Goal: Information Seeking & Learning: Check status

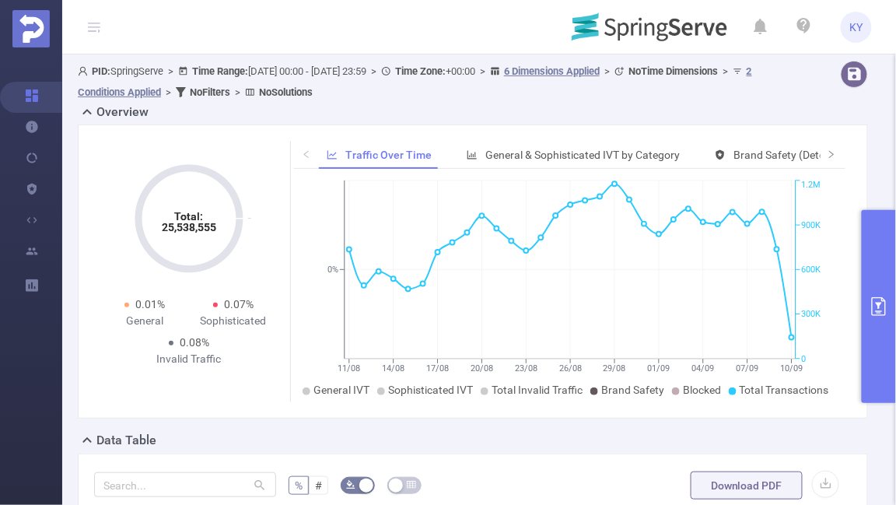
scroll to position [0, 74]
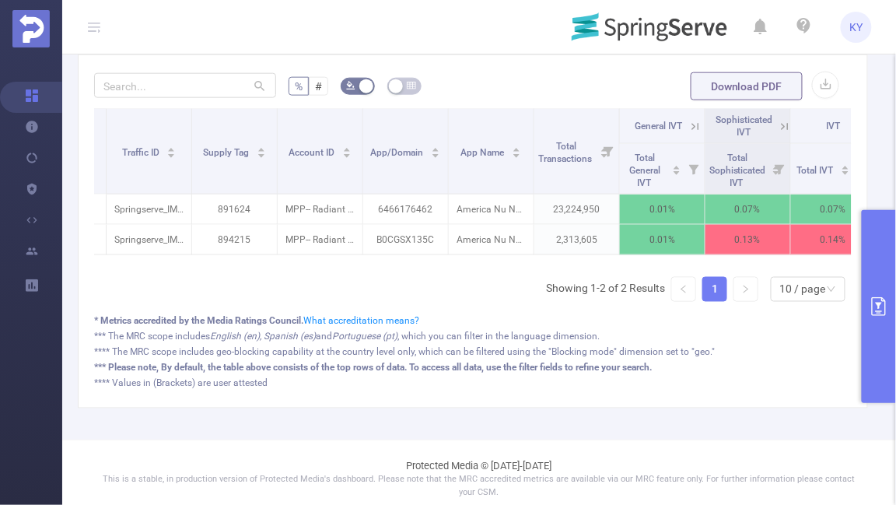
click at [431, 289] on div "Integration Traffic ID Supply Tag Account ID App/Domain App Name Total Transact…" at bounding box center [473, 211] width 758 height 206
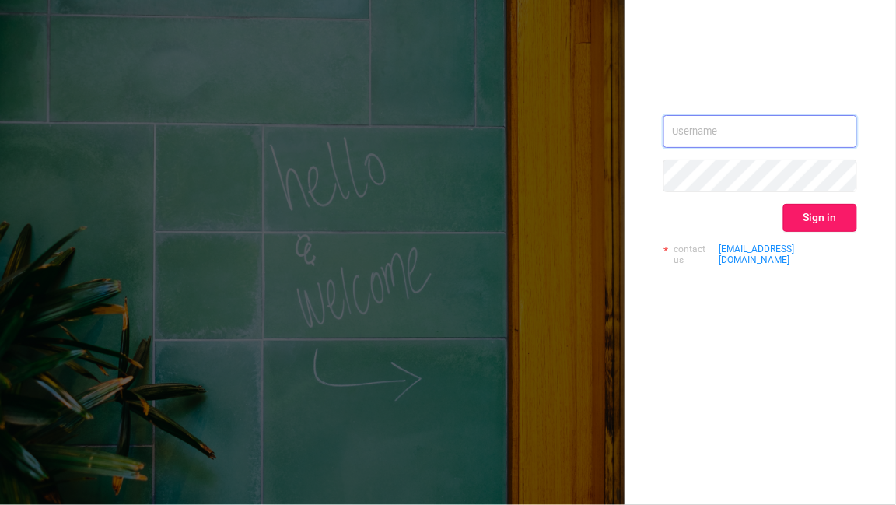
type input "kirill@protected.media"
click at [826, 218] on button "Sign in" at bounding box center [820, 218] width 74 height 28
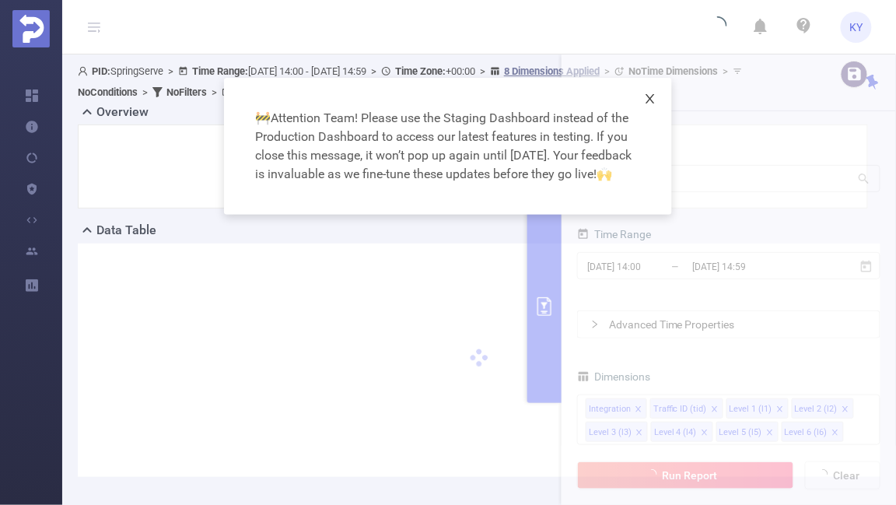
click at [640, 92] on span "Close" at bounding box center [651, 100] width 44 height 44
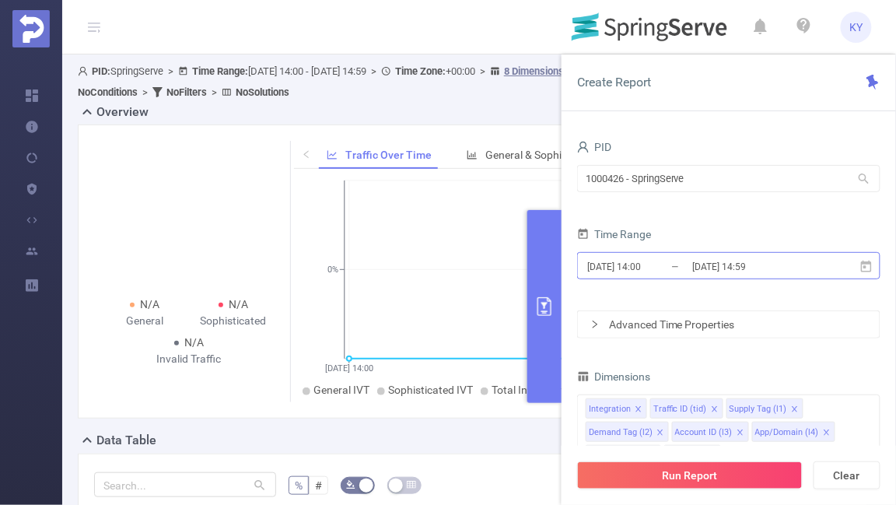
click at [646, 268] on input "[DATE] 14:00" at bounding box center [649, 266] width 126 height 21
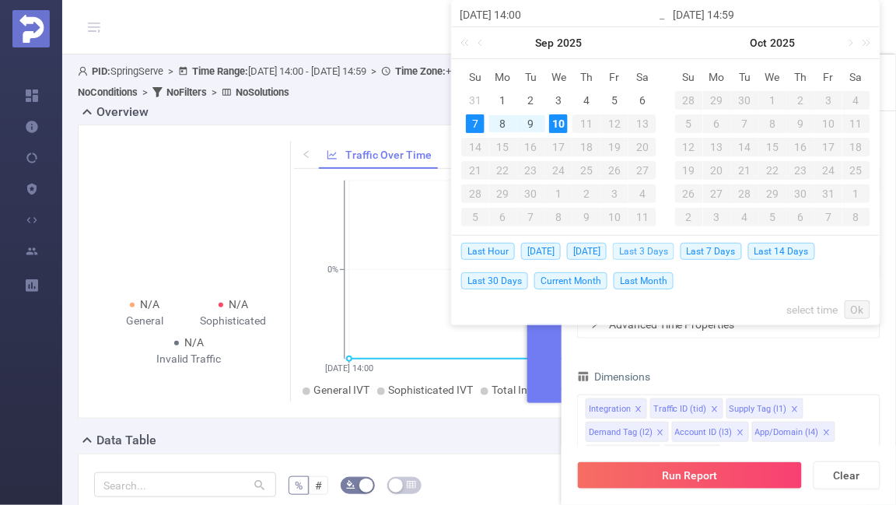
click at [641, 247] on span "Last 3 Days" at bounding box center [643, 251] width 61 height 17
type input "2025-09-07 00:00"
type input "2025-09-10 23:59"
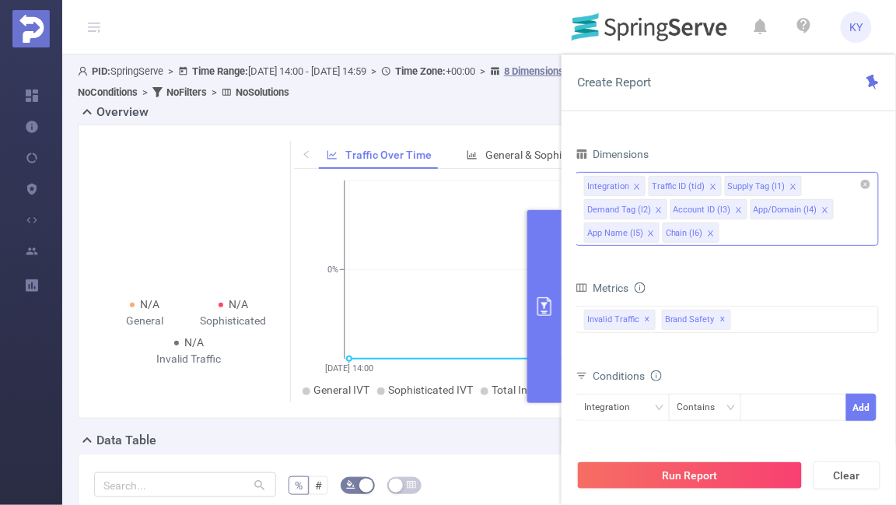
click at [707, 235] on icon "icon: close" at bounding box center [711, 234] width 8 height 8
click at [656, 210] on icon "icon: close" at bounding box center [659, 210] width 8 height 8
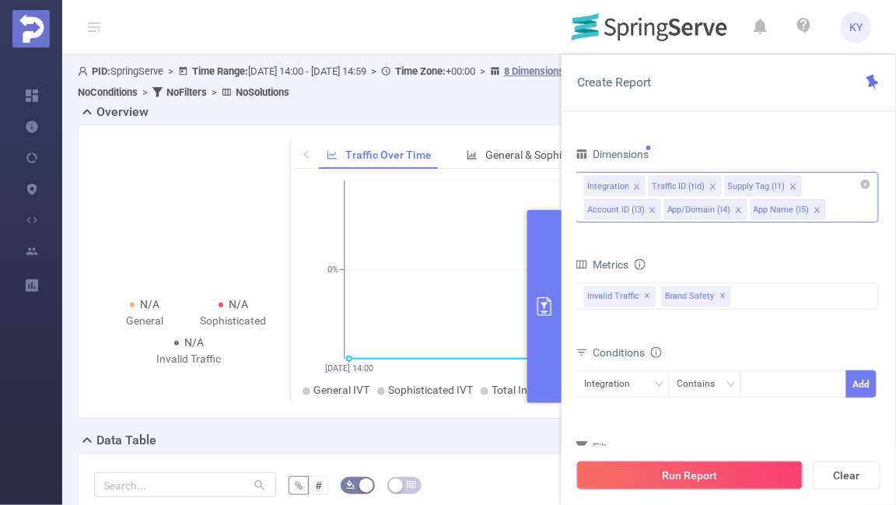
click at [700, 474] on button "Run Report" at bounding box center [690, 475] width 226 height 28
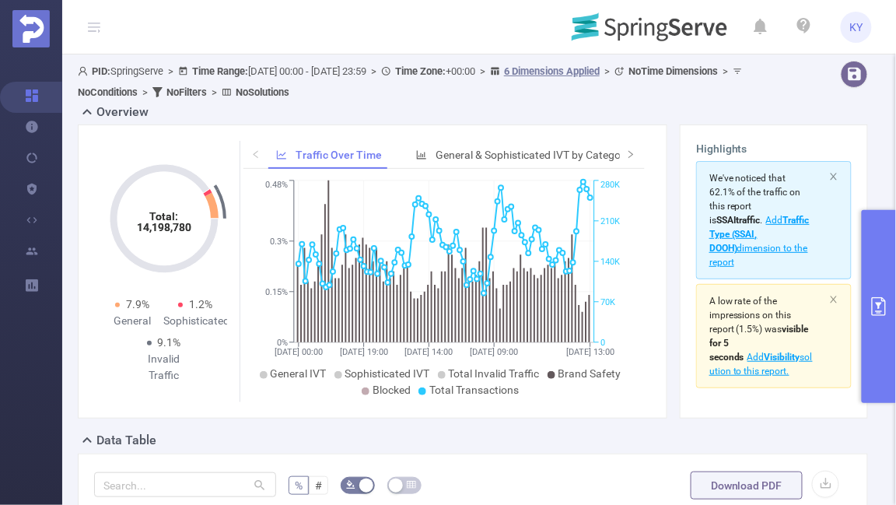
click at [498, 107] on div "Overview" at bounding box center [479, 114] width 803 height 22
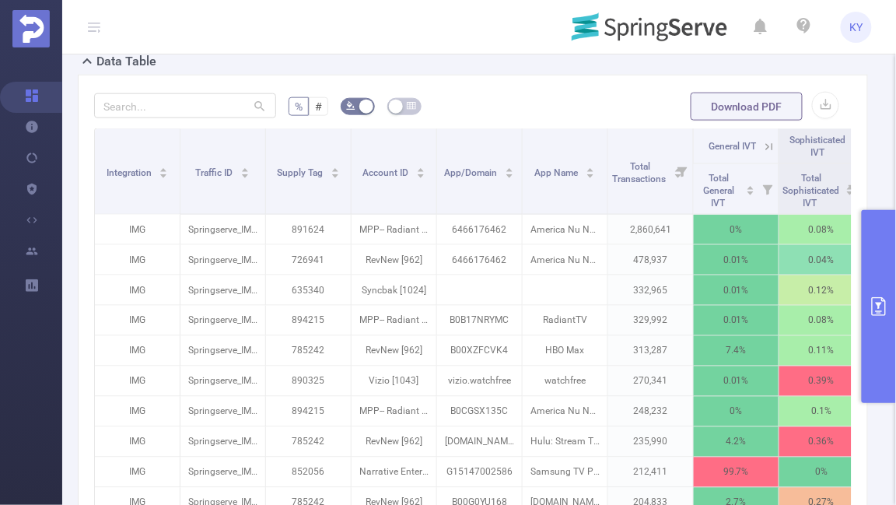
scroll to position [420, 0]
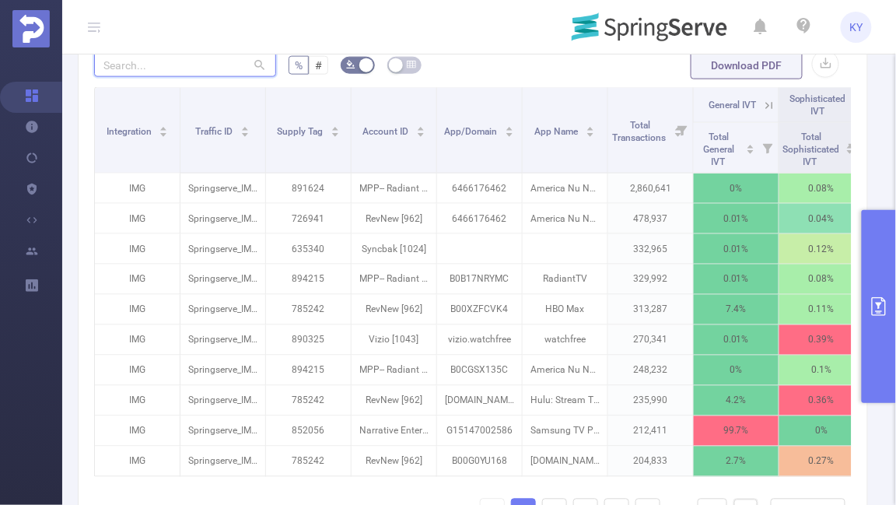
click at [215, 69] on input "text" at bounding box center [185, 64] width 182 height 25
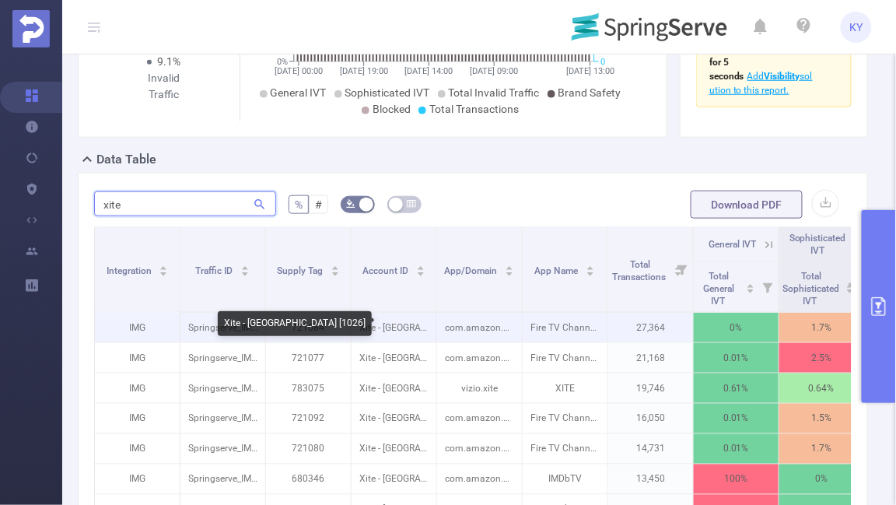
scroll to position [408, 0]
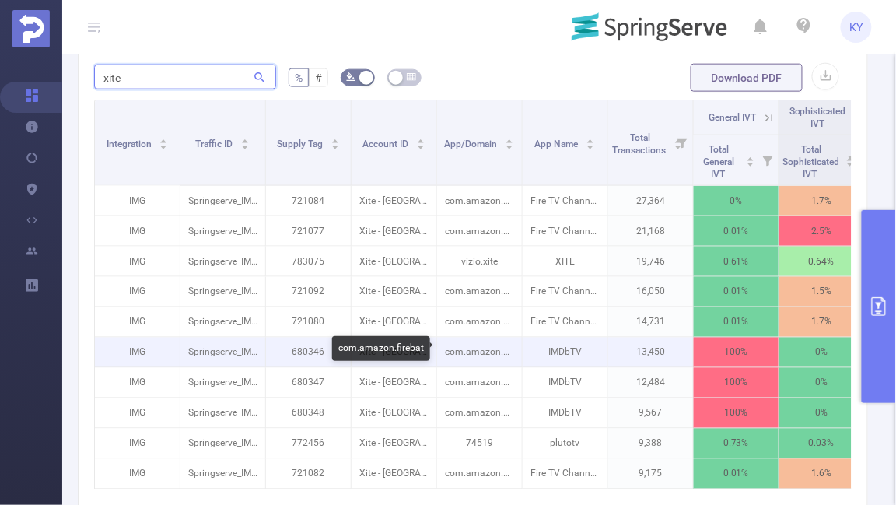
type input "xite"
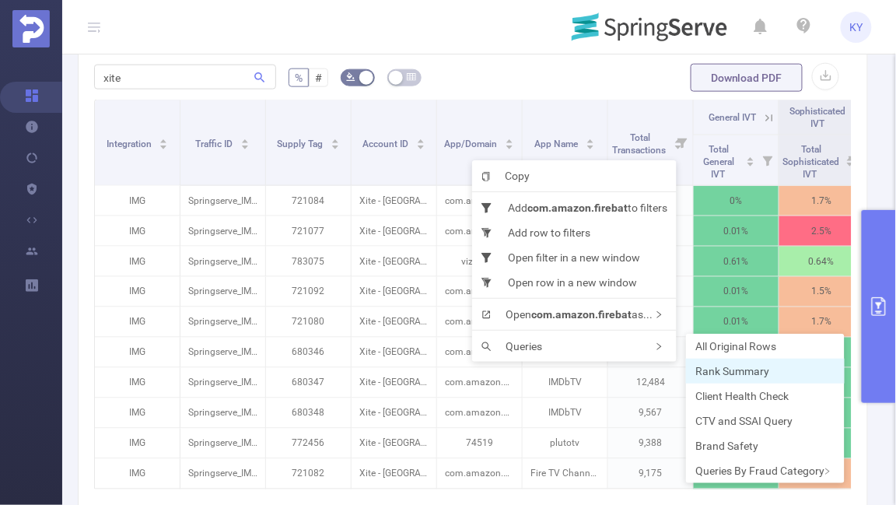
click at [722, 369] on span "Rank Summary" at bounding box center [733, 371] width 74 height 12
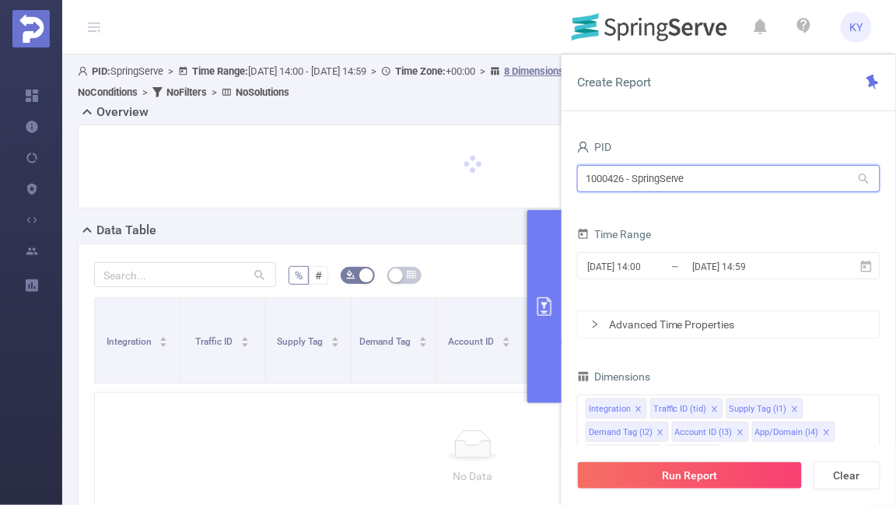
click at [718, 177] on input "1000426 - SpringServe" at bounding box center [728, 178] width 303 height 27
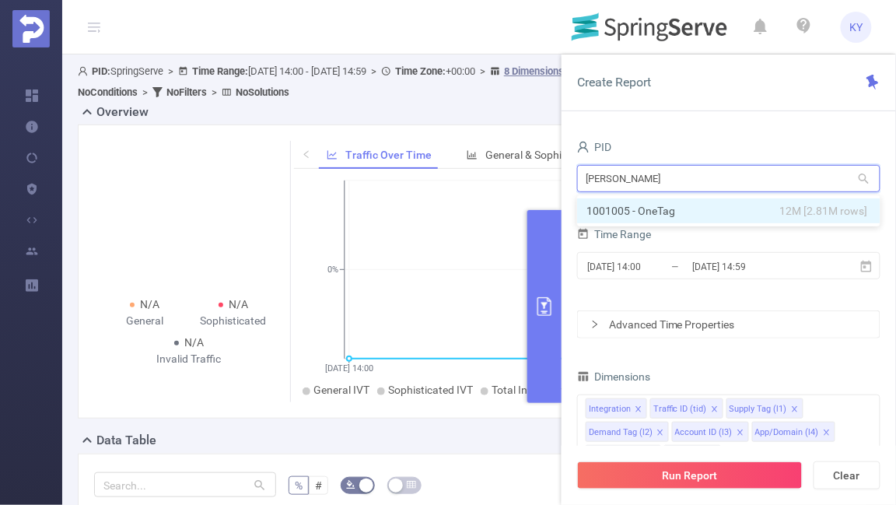
type input "onetag"
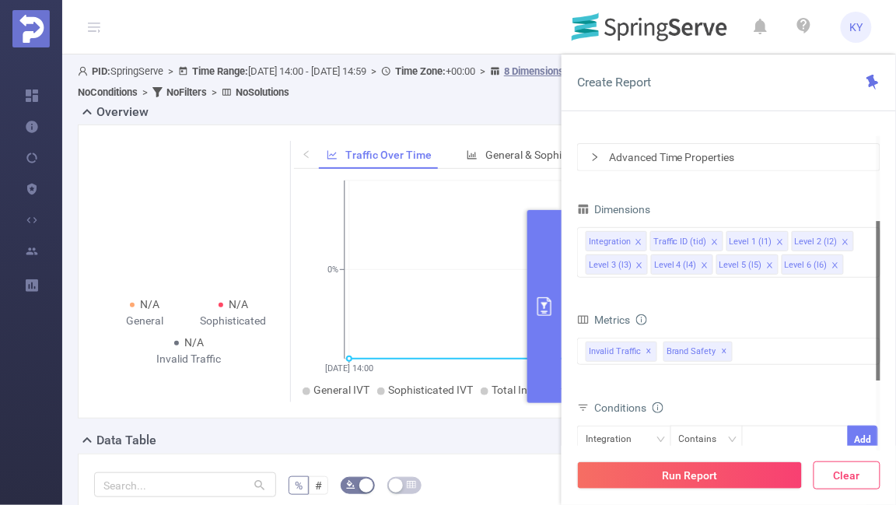
click at [842, 461] on button "Clear" at bounding box center [847, 475] width 67 height 28
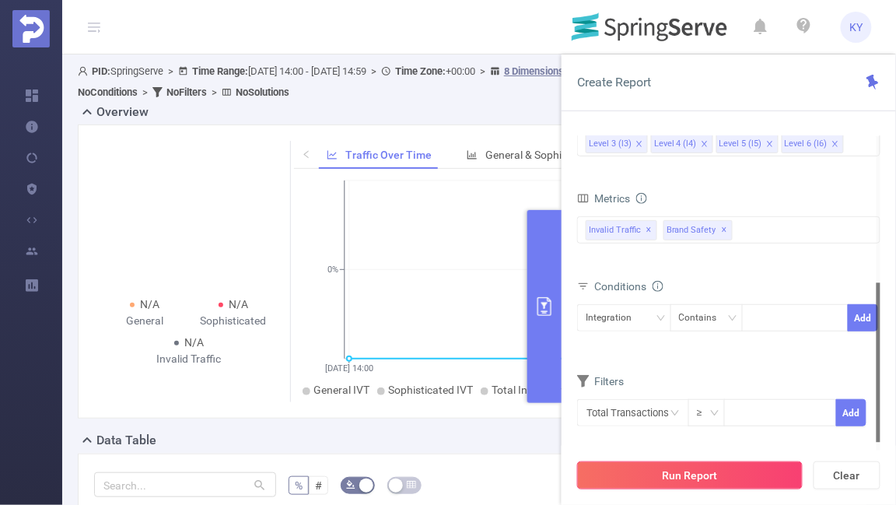
click at [766, 471] on button "Run Report" at bounding box center [690, 475] width 226 height 28
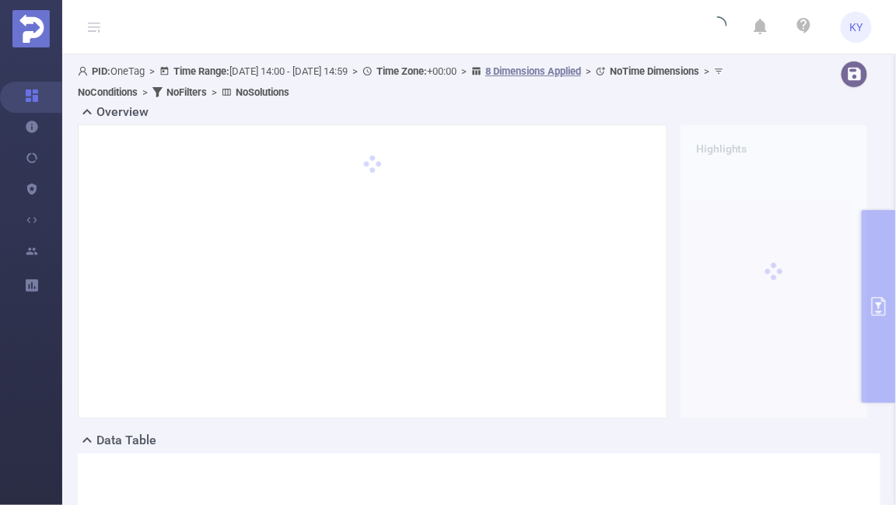
scroll to position [3, 0]
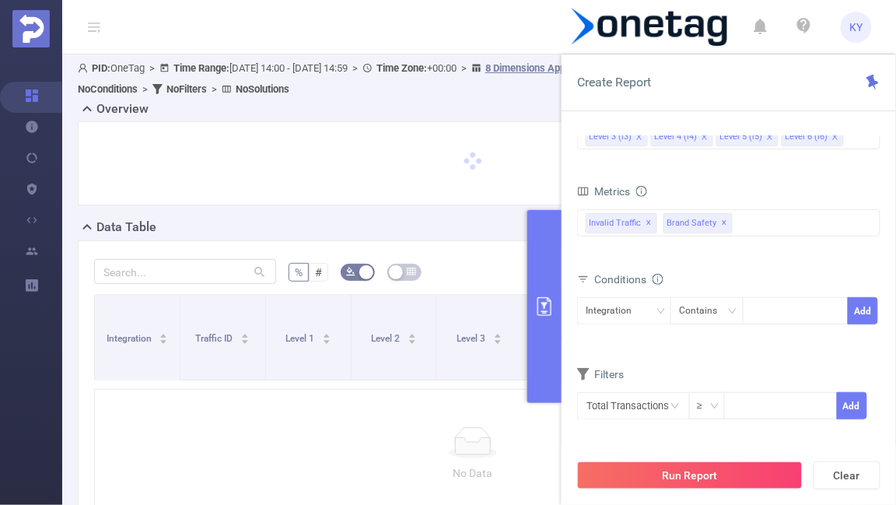
click at [551, 292] on button "primary" at bounding box center [544, 306] width 34 height 193
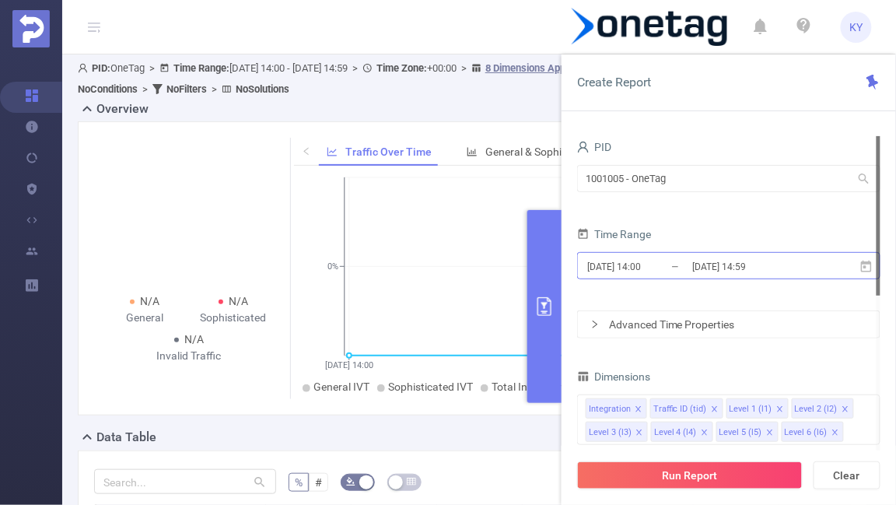
click at [766, 257] on input "[DATE] 14:59" at bounding box center [754, 266] width 126 height 21
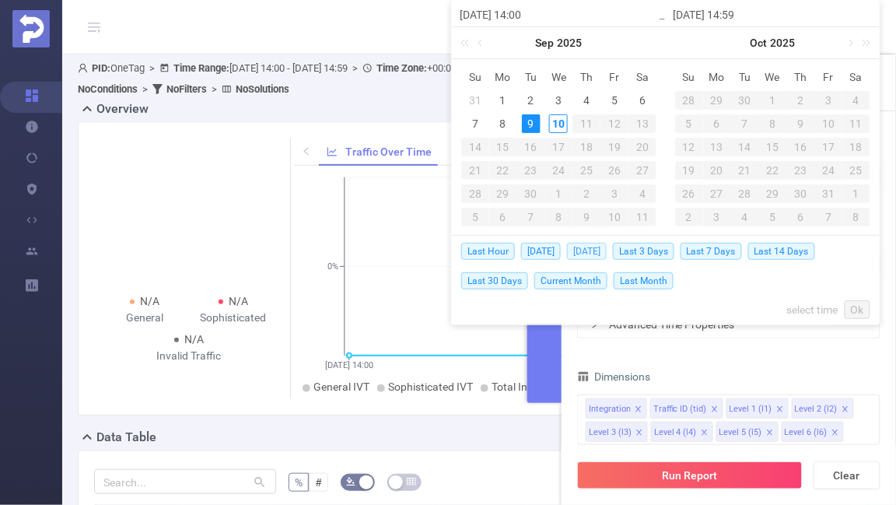
click at [594, 252] on span "[DATE]" at bounding box center [587, 251] width 40 height 17
type input "[DATE] 00:00"
type input "[DATE] 23:59"
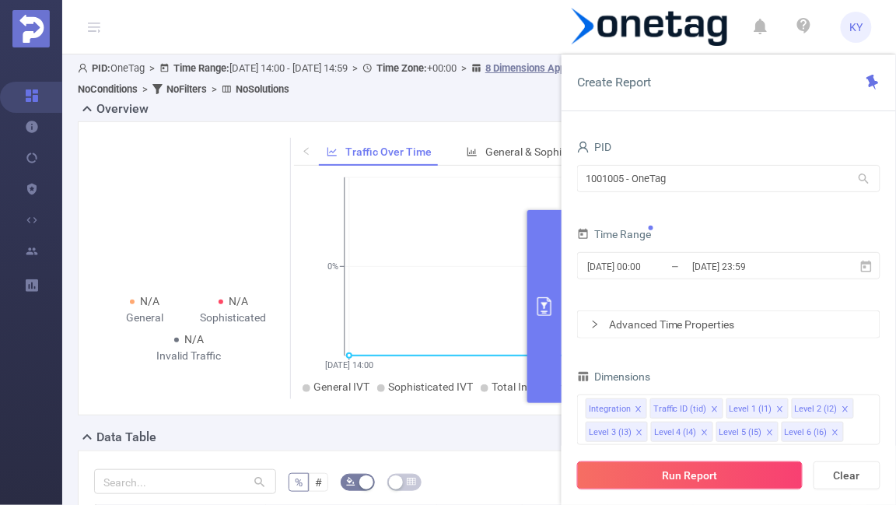
click at [690, 471] on button "Run Report" at bounding box center [690, 475] width 226 height 28
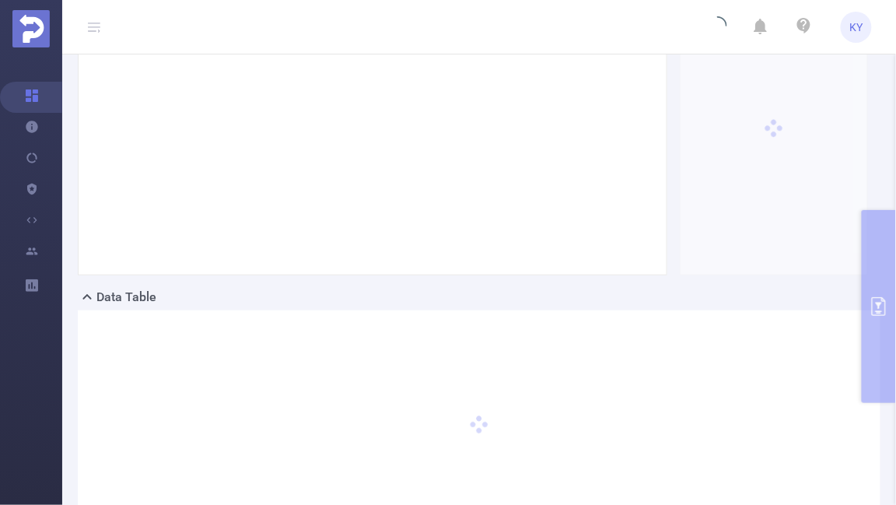
scroll to position [173, 0]
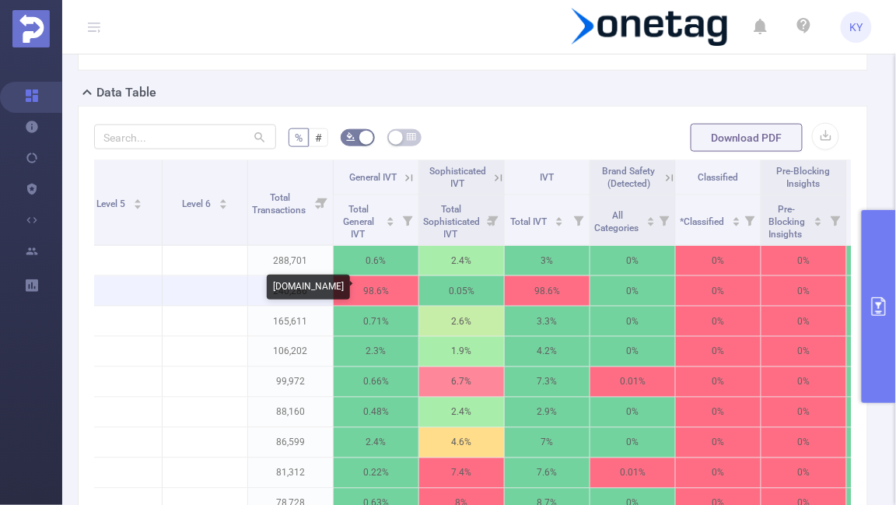
scroll to position [0, 611]
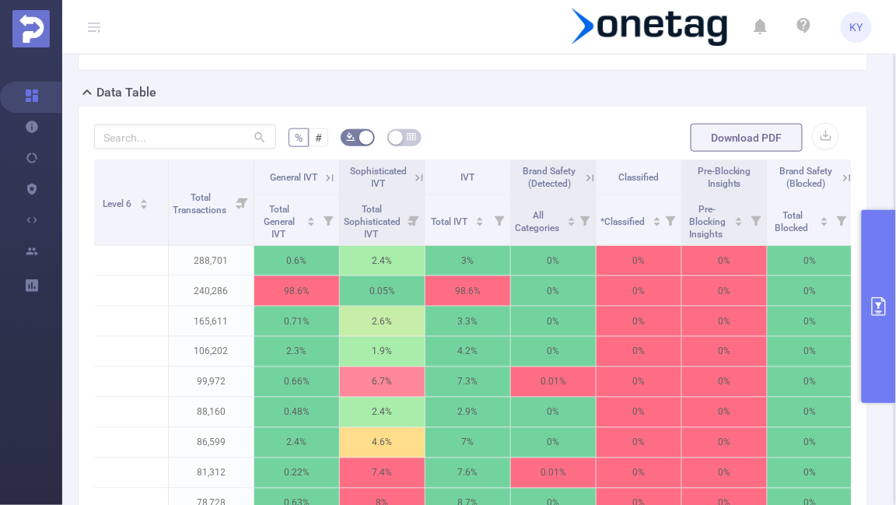
click at [325, 173] on icon at bounding box center [330, 178] width 14 height 14
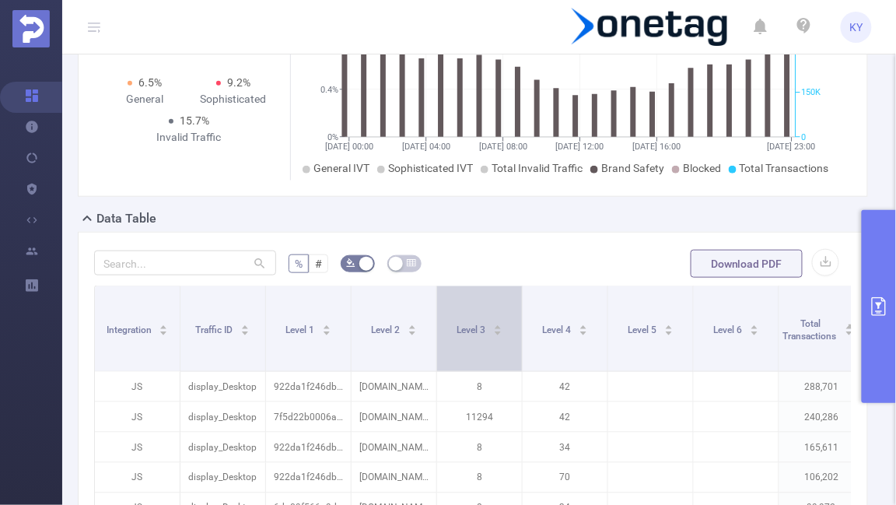
scroll to position [0, 531]
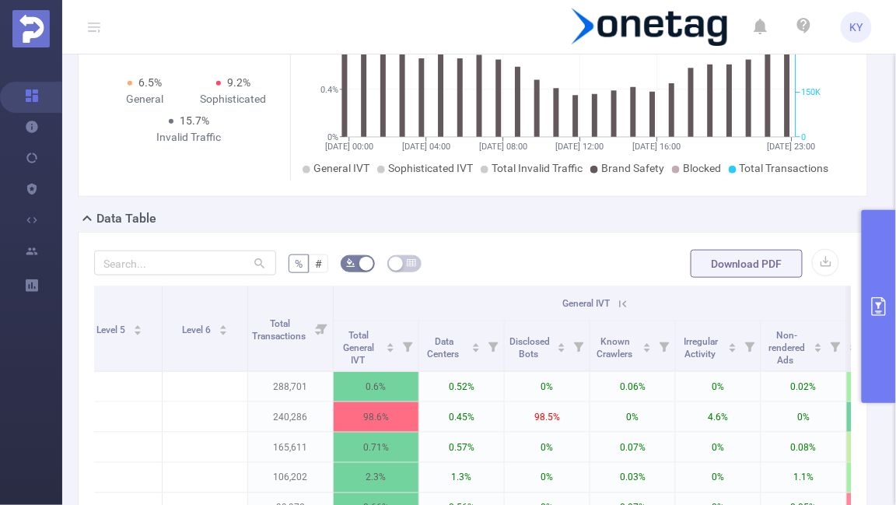
click at [615, 304] on icon at bounding box center [620, 304] width 19 height 16
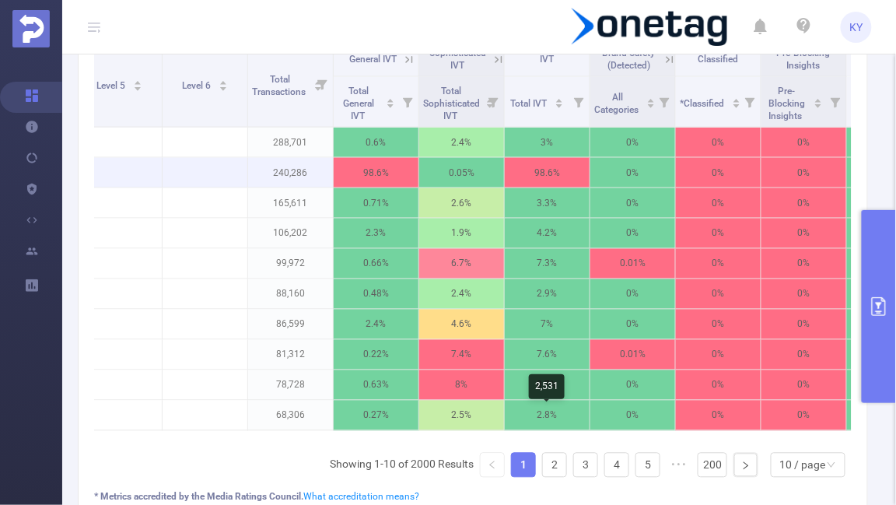
scroll to position [574, 0]
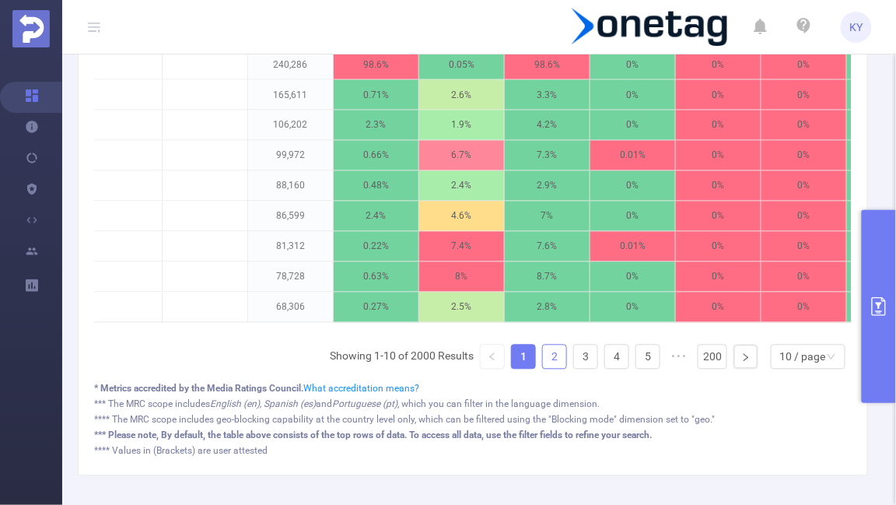
click at [559, 352] on link "2" at bounding box center [554, 356] width 23 height 23
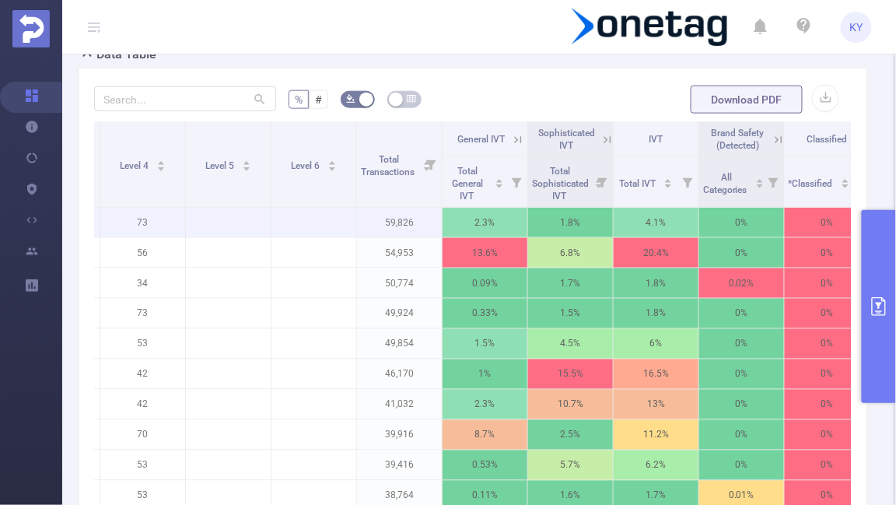
scroll to position [0, 451]
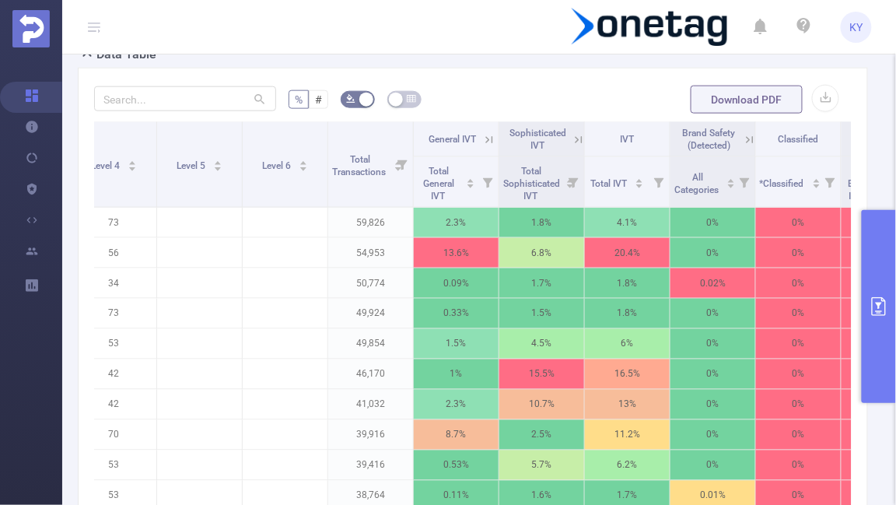
click at [492, 135] on icon at bounding box center [489, 140] width 14 height 14
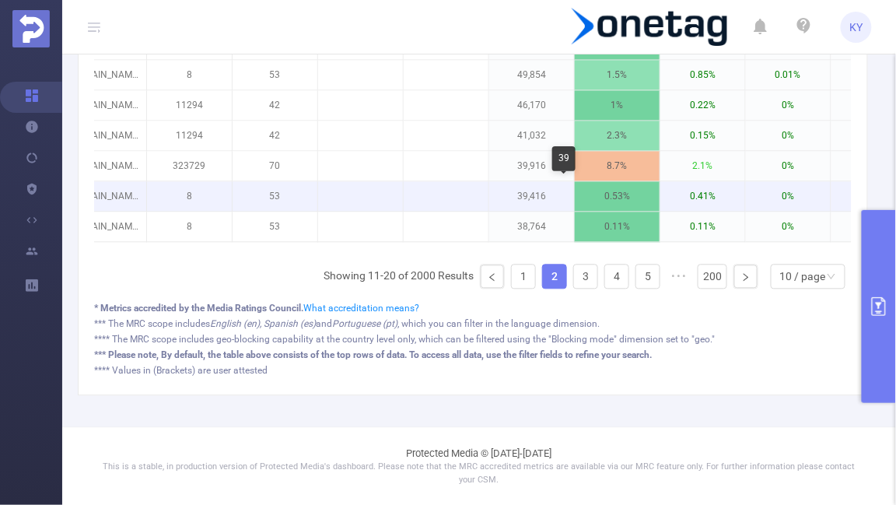
scroll to position [0, 177]
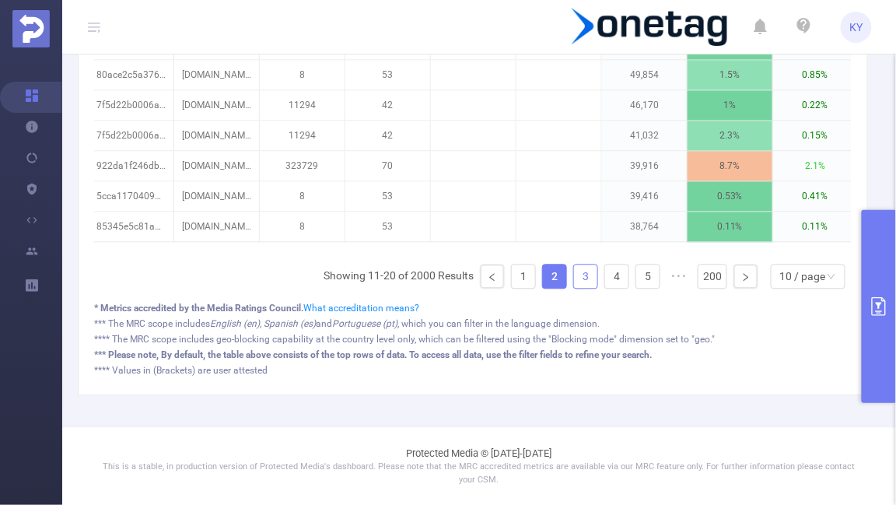
click at [587, 276] on link "3" at bounding box center [585, 276] width 23 height 23
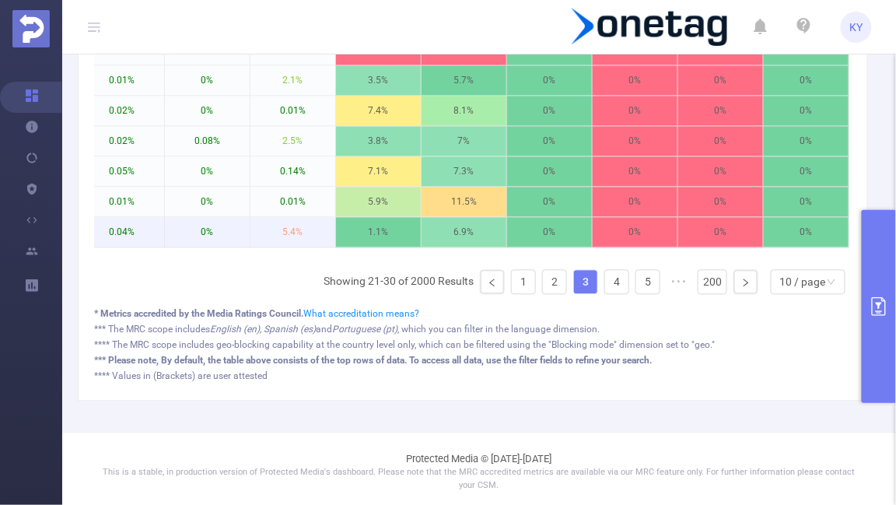
scroll to position [371, 0]
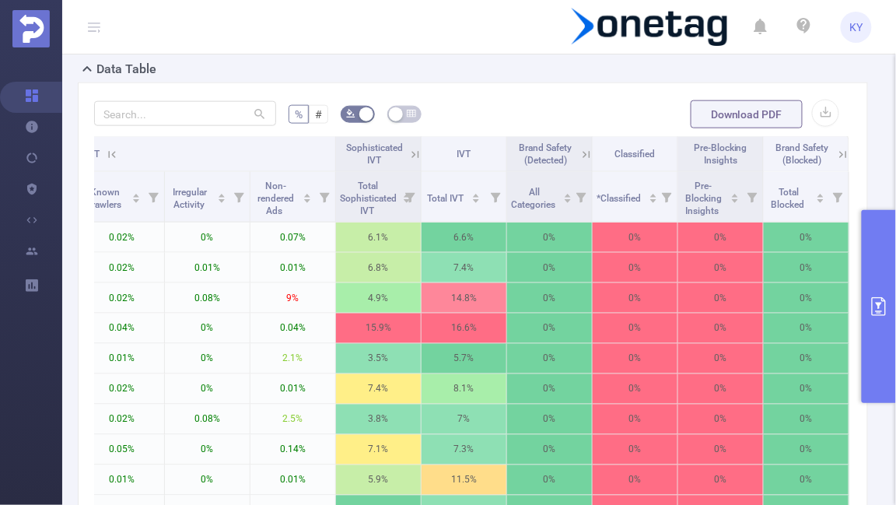
click at [417, 153] on icon at bounding box center [415, 154] width 7 height 7
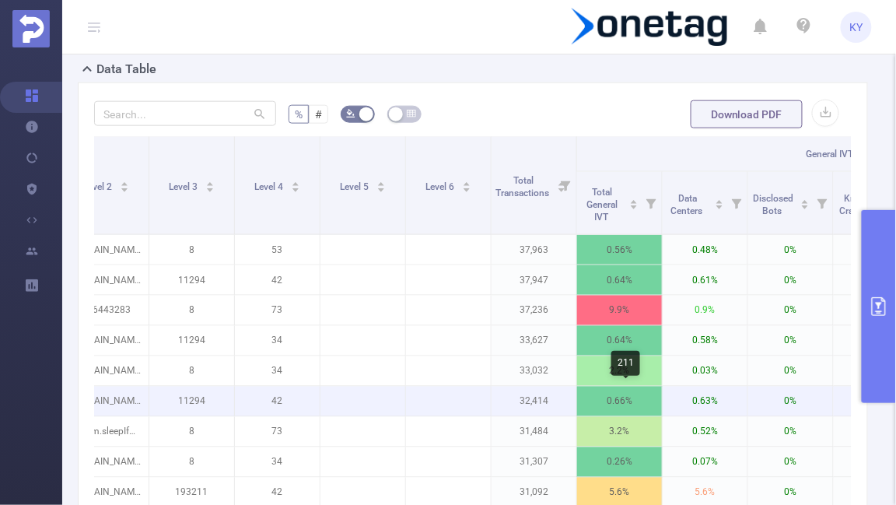
scroll to position [0, 0]
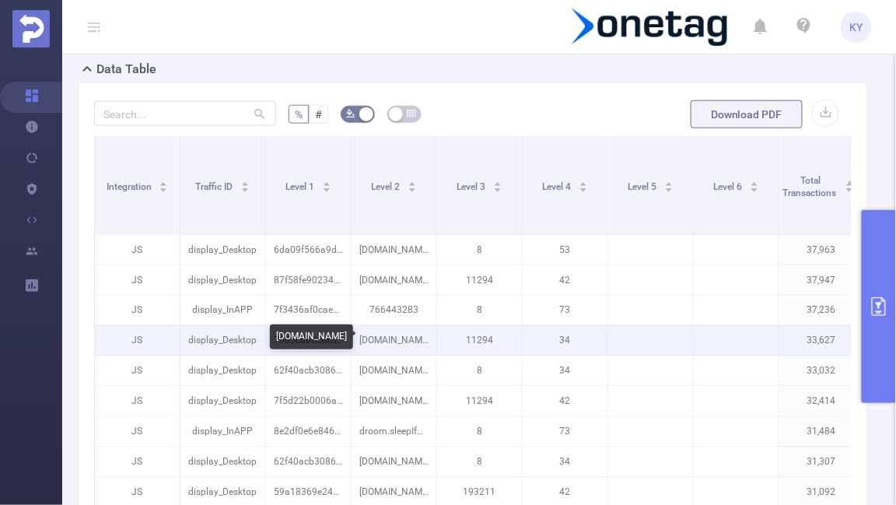
click at [380, 345] on p "[DOMAIN_NAME]" at bounding box center [394, 341] width 85 height 30
copy p "[DOMAIN_NAME]"
click at [421, 328] on p "[DOMAIN_NAME]" at bounding box center [394, 341] width 85 height 30
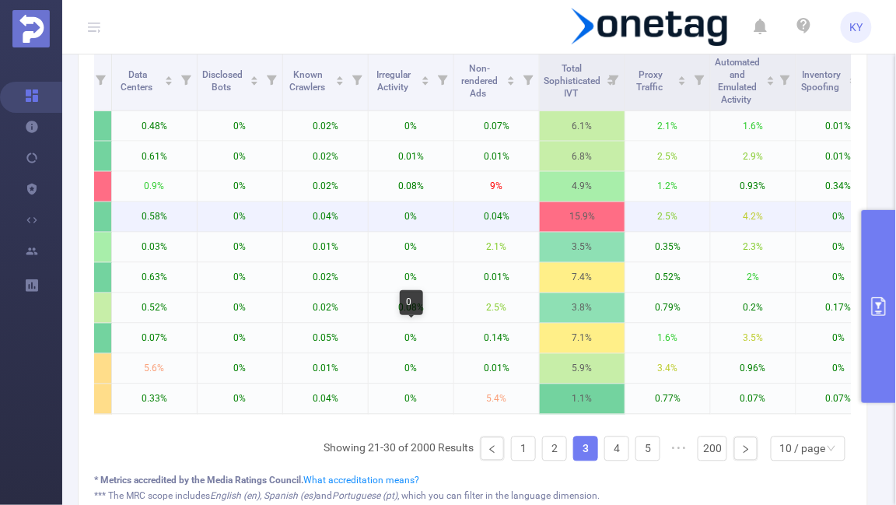
scroll to position [653, 0]
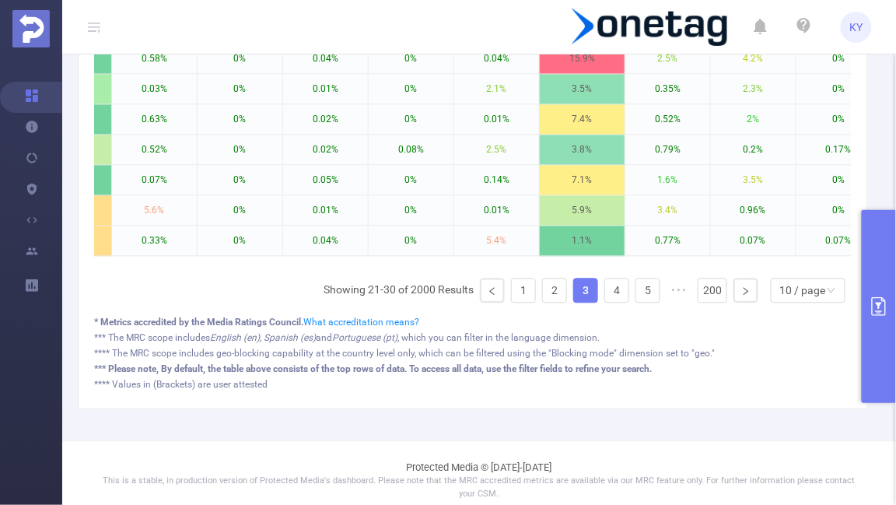
click at [619, 312] on div "Integration Traffic ID Level 1 Level 2 Level 3 Level 4 Level 5 Level 6 Total Tr…" at bounding box center [473, 85] width 758 height 461
click at [622, 297] on link "4" at bounding box center [616, 290] width 23 height 23
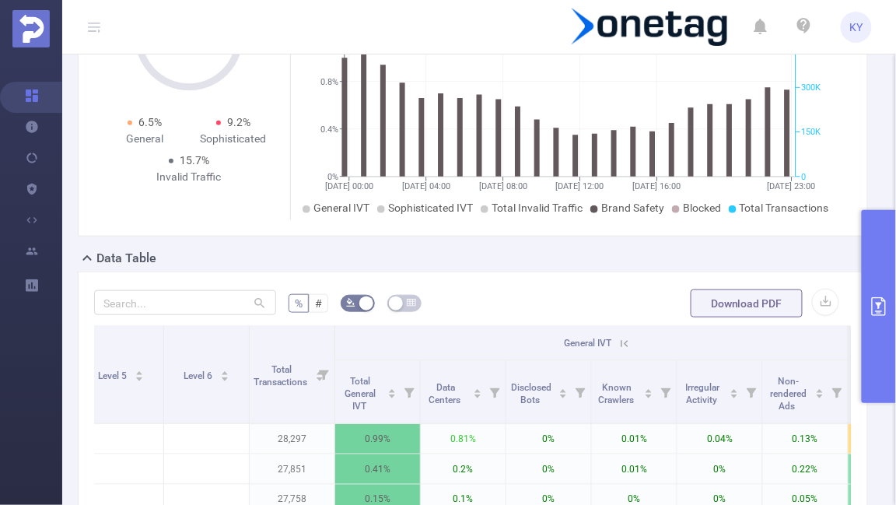
scroll to position [386, 0]
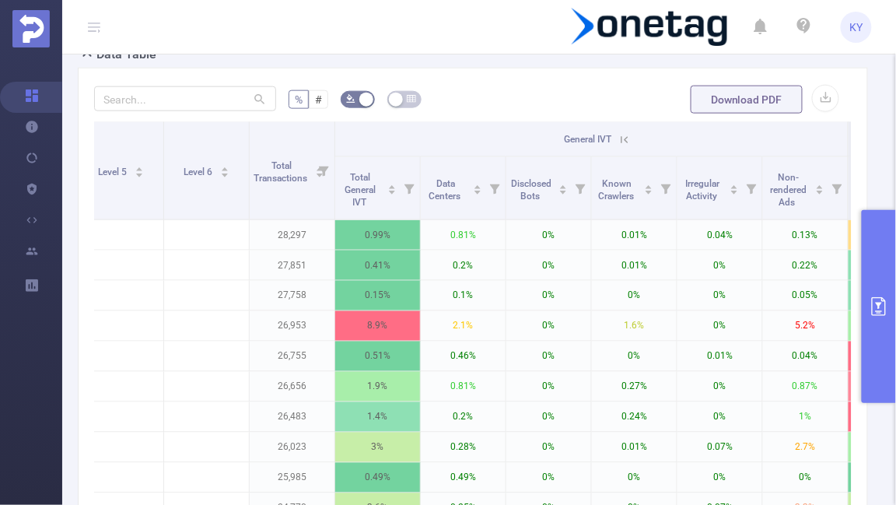
click at [528, 78] on div "% # Download PDF Integration Traffic ID Level 1 Level 2 Level 3 Level 4 Level 5…" at bounding box center [473, 372] width 790 height 609
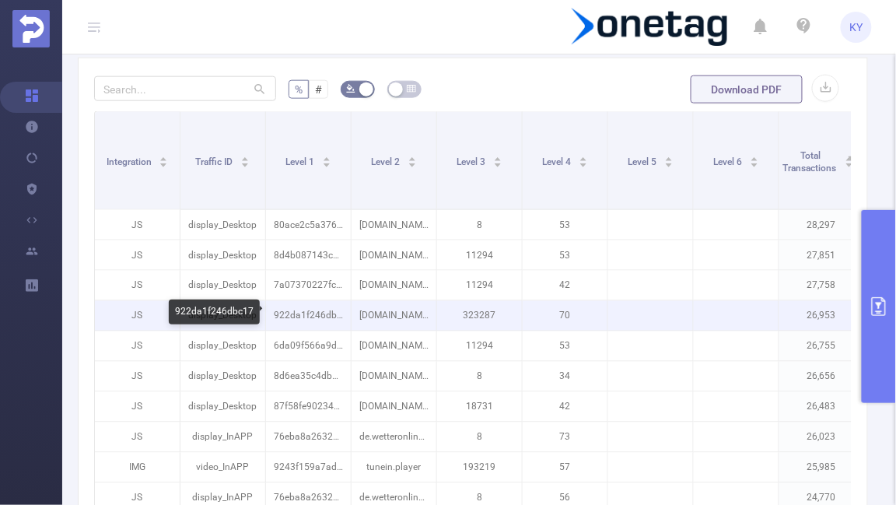
scroll to position [610, 0]
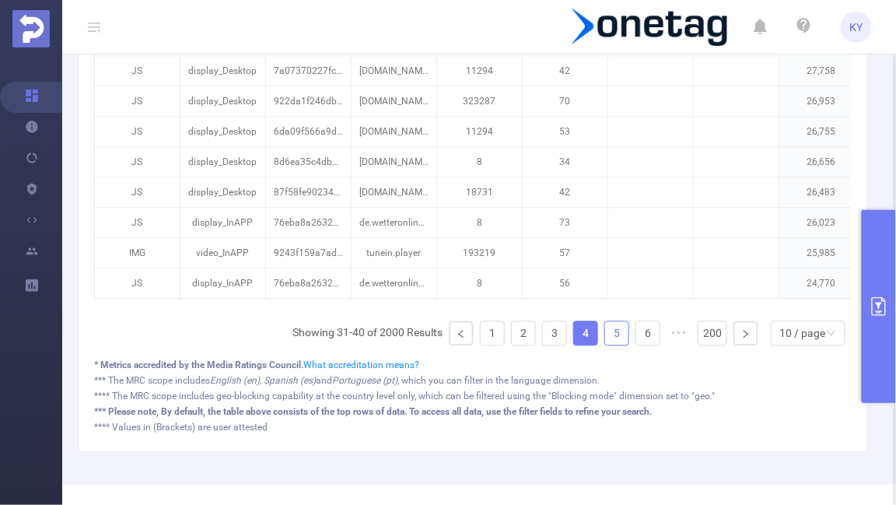
click at [619, 329] on link "5" at bounding box center [616, 333] width 23 height 23
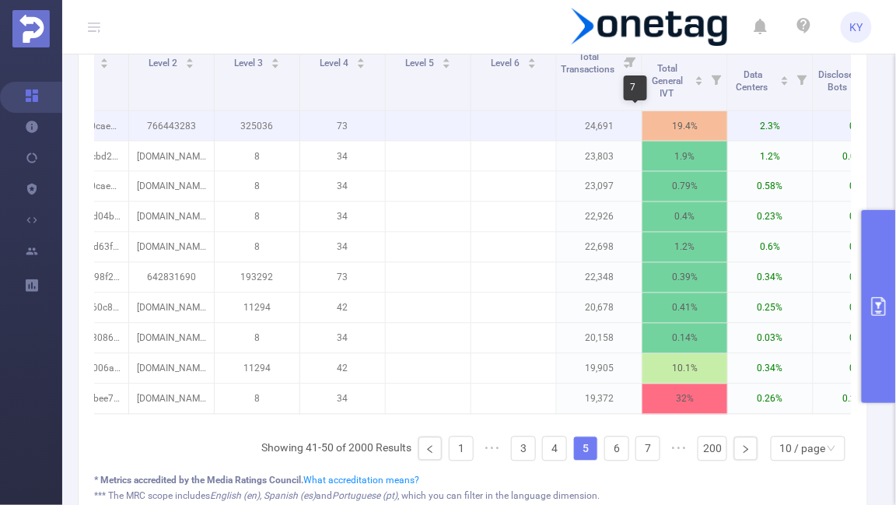
scroll to position [0, 92]
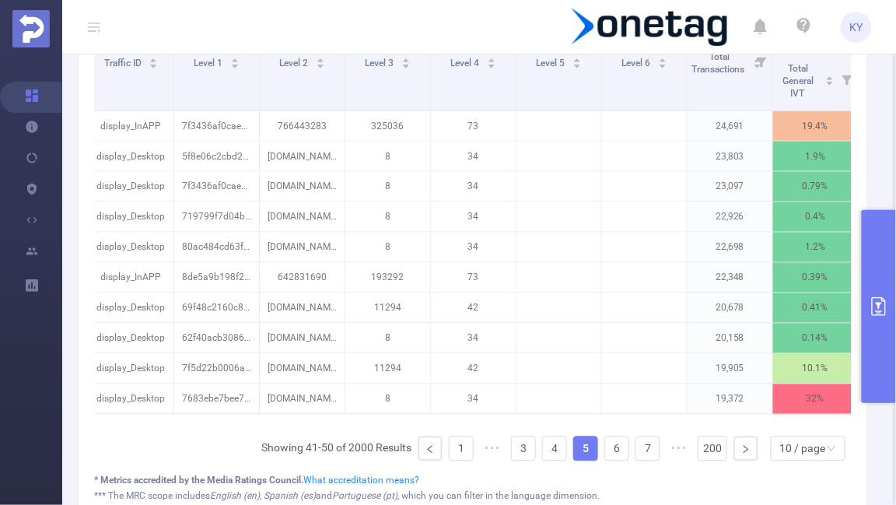
click at [876, 314] on icon "primary" at bounding box center [879, 306] width 19 height 19
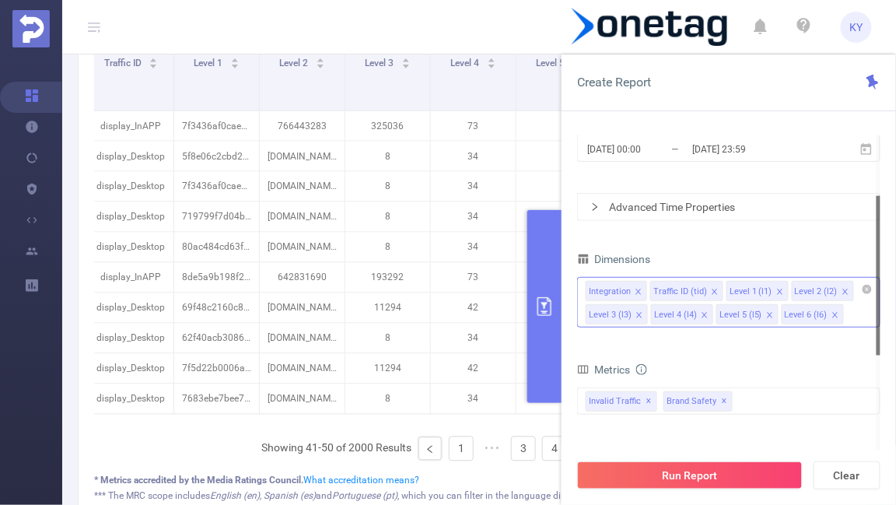
click at [847, 322] on input at bounding box center [851, 314] width 8 height 20
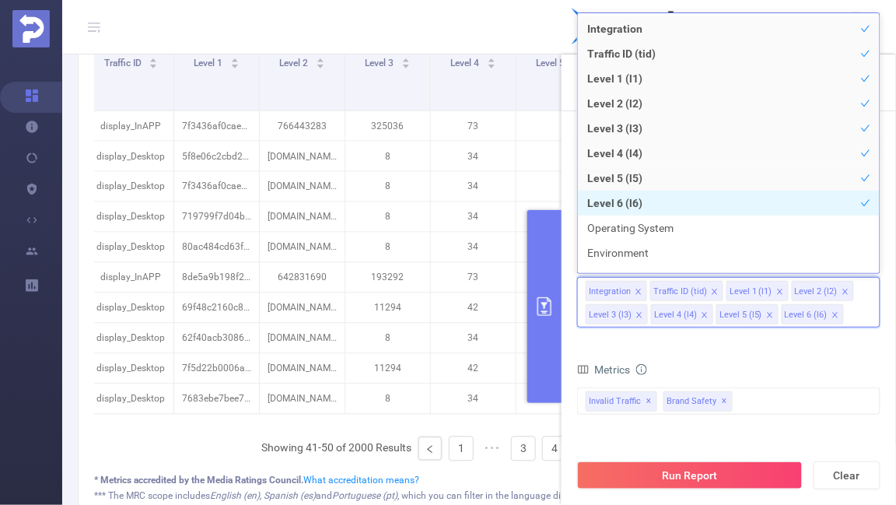
scroll to position [153, 0]
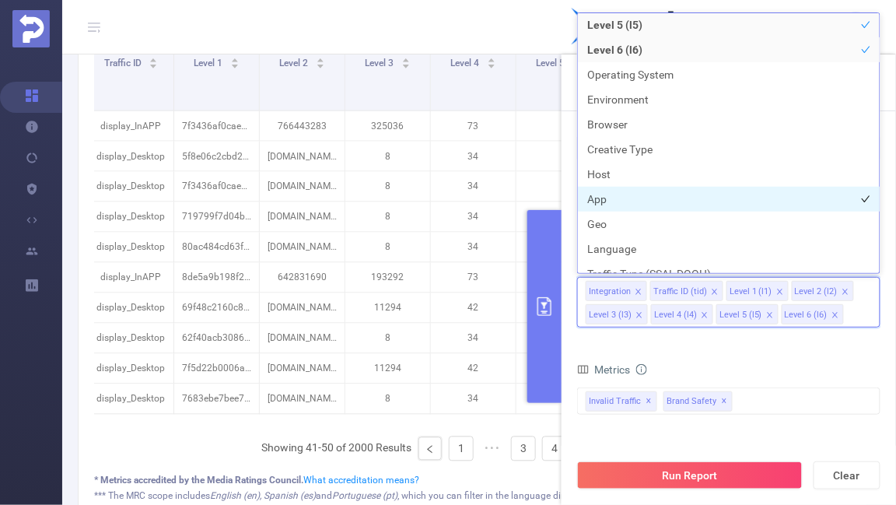
click at [655, 187] on li "App" at bounding box center [729, 199] width 302 height 25
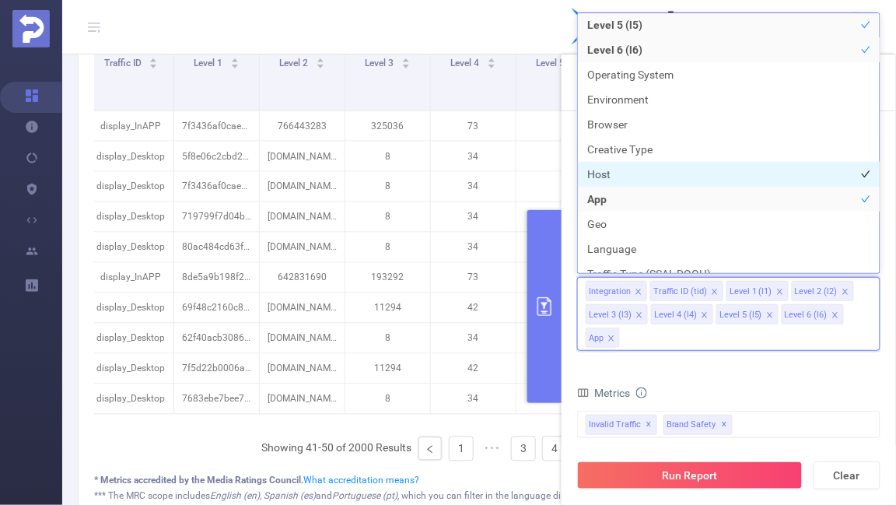
click at [655, 177] on li "Host" at bounding box center [729, 174] width 302 height 25
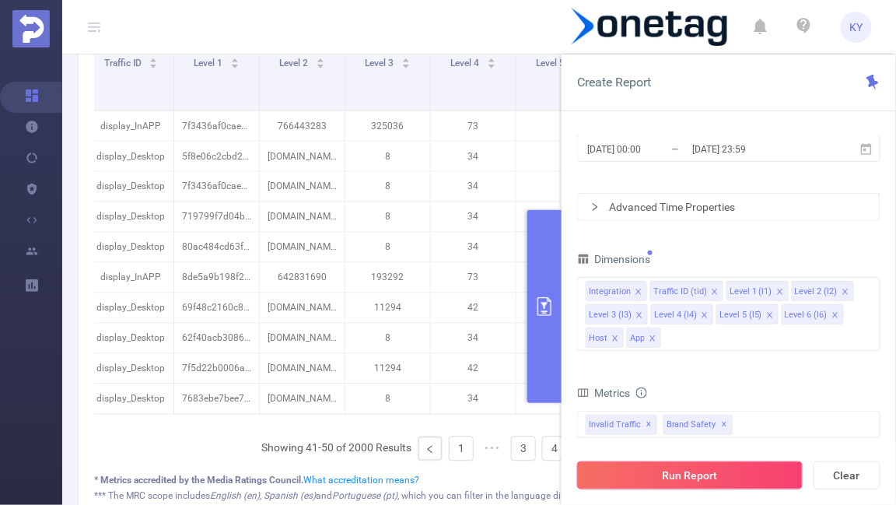
click at [673, 466] on button "Run Report" at bounding box center [690, 475] width 226 height 28
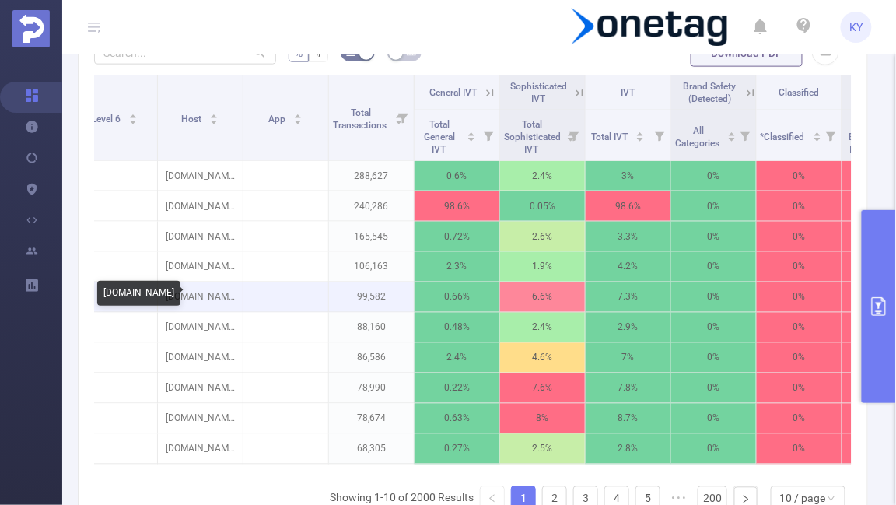
scroll to position [545, 0]
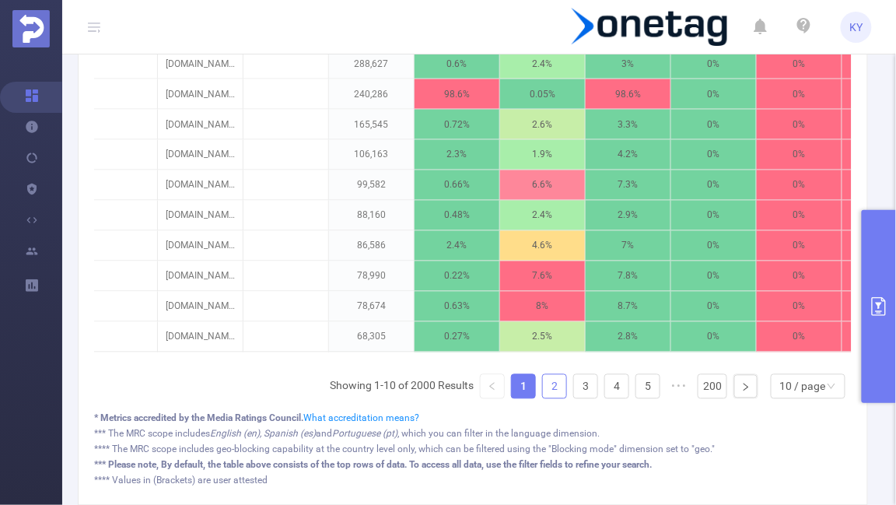
click at [555, 384] on link "2" at bounding box center [554, 386] width 23 height 23
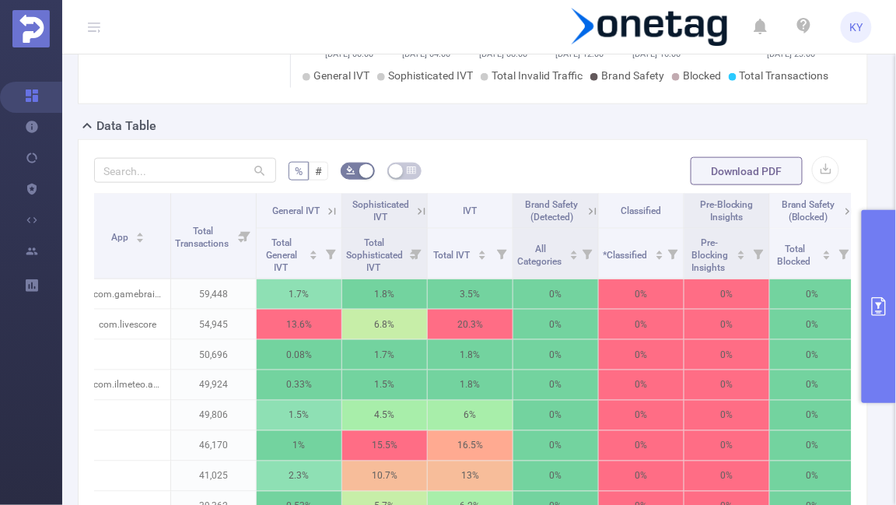
scroll to position [0, 786]
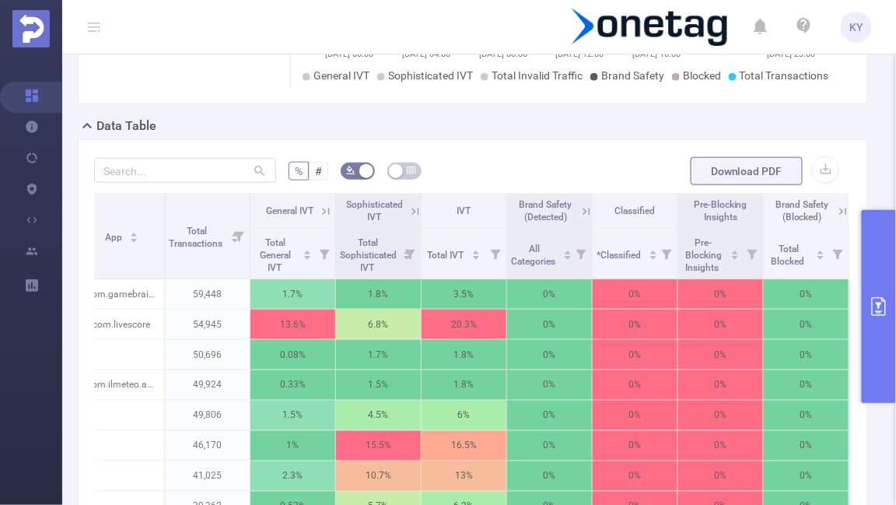
click at [874, 340] on button "primary" at bounding box center [879, 306] width 34 height 193
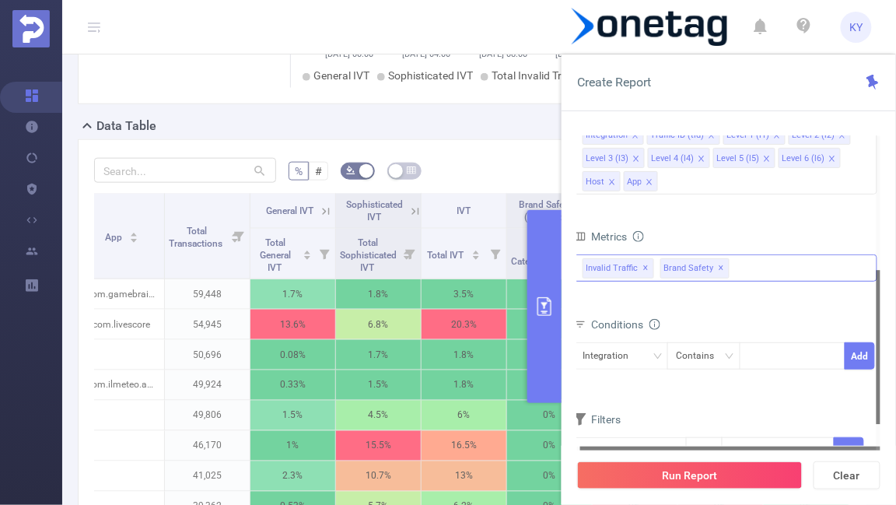
click at [719, 268] on span "✕" at bounding box center [722, 268] width 6 height 19
click at [720, 270] on div "Invalid Traffic ✕" at bounding box center [725, 267] width 303 height 27
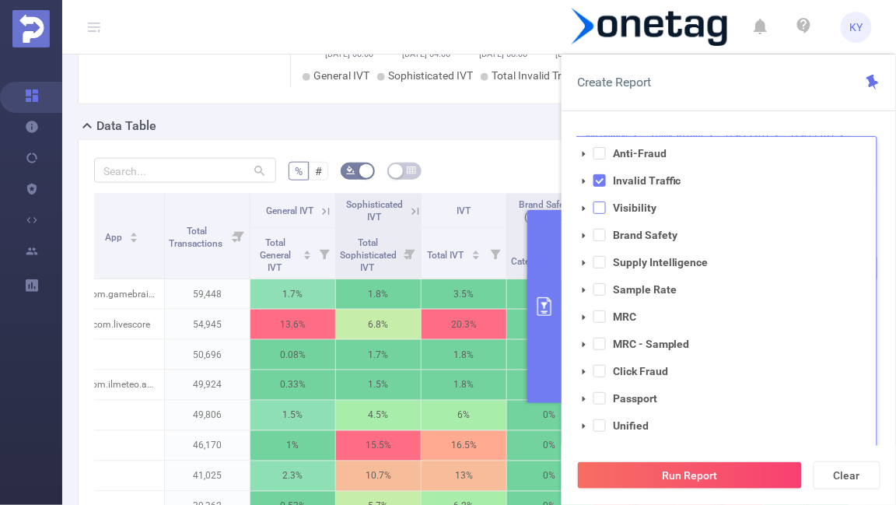
click at [599, 214] on span at bounding box center [600, 207] width 12 height 12
click at [603, 267] on span at bounding box center [603, 262] width 12 height 12
click at [660, 494] on div "Run Report Clear" at bounding box center [729, 475] width 335 height 59
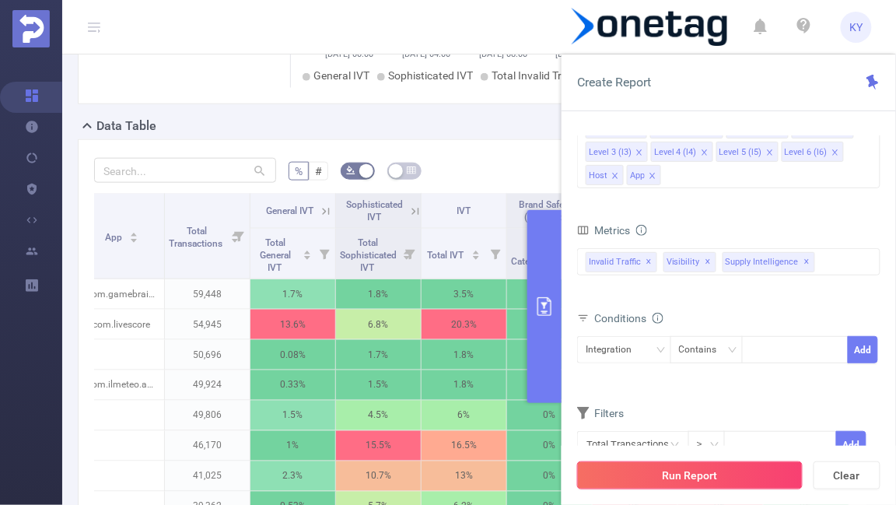
click at [659, 480] on button "Run Report" at bounding box center [690, 475] width 226 height 28
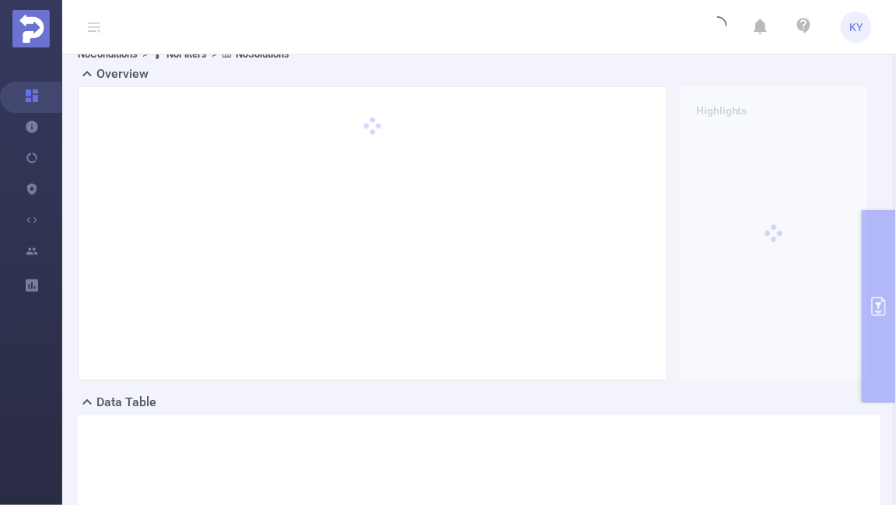
scroll to position [0, 0]
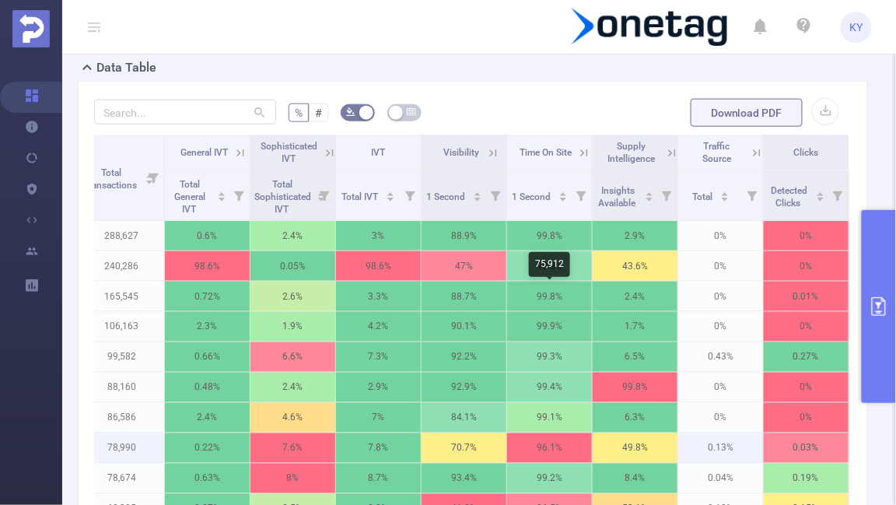
scroll to position [279, 0]
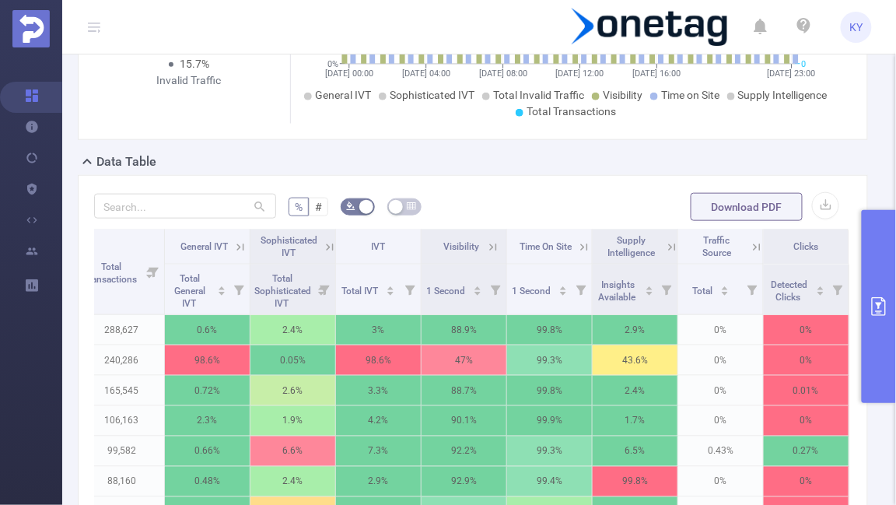
click at [665, 246] on icon at bounding box center [672, 247] width 14 height 14
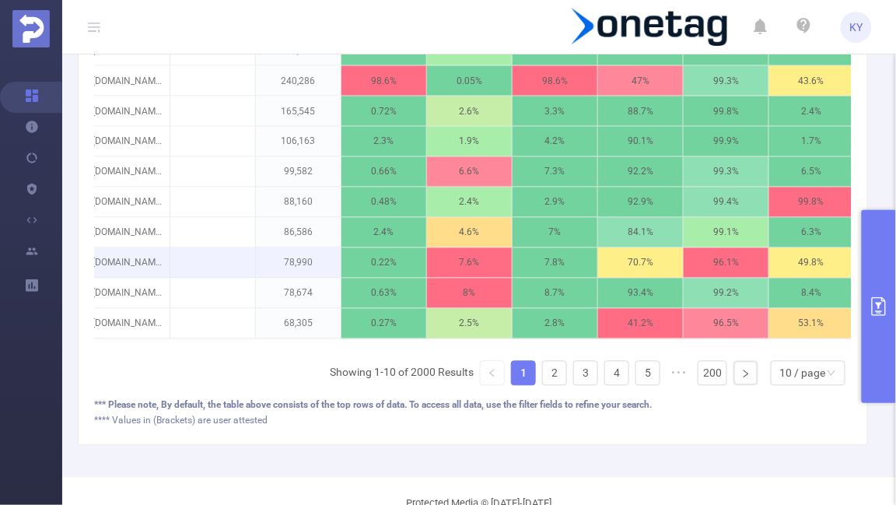
scroll to position [0, 690]
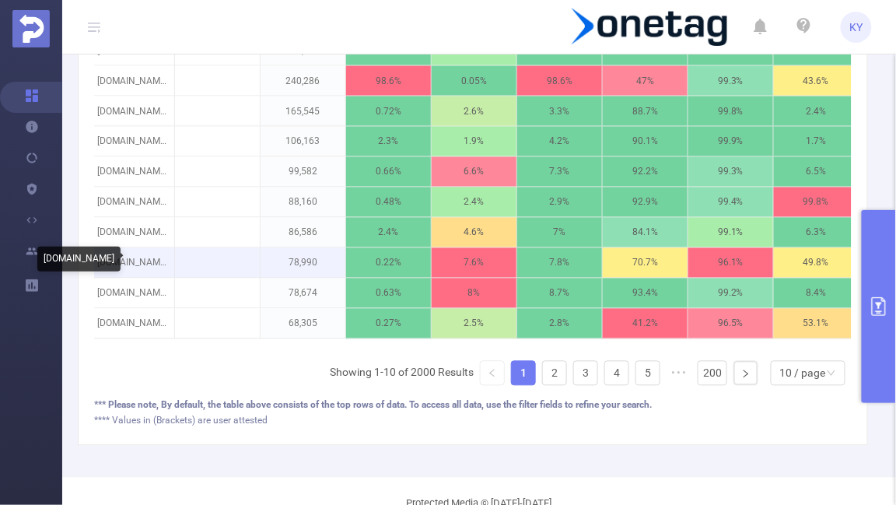
click at [128, 255] on p "[DOMAIN_NAME]" at bounding box center [131, 263] width 85 height 30
copy p "[DOMAIN_NAME]"
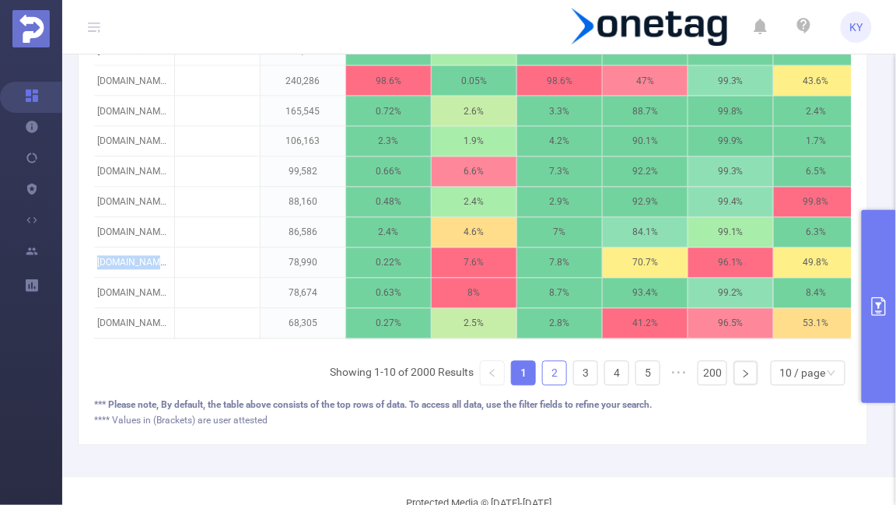
click at [565, 377] on link "2" at bounding box center [554, 373] width 23 height 23
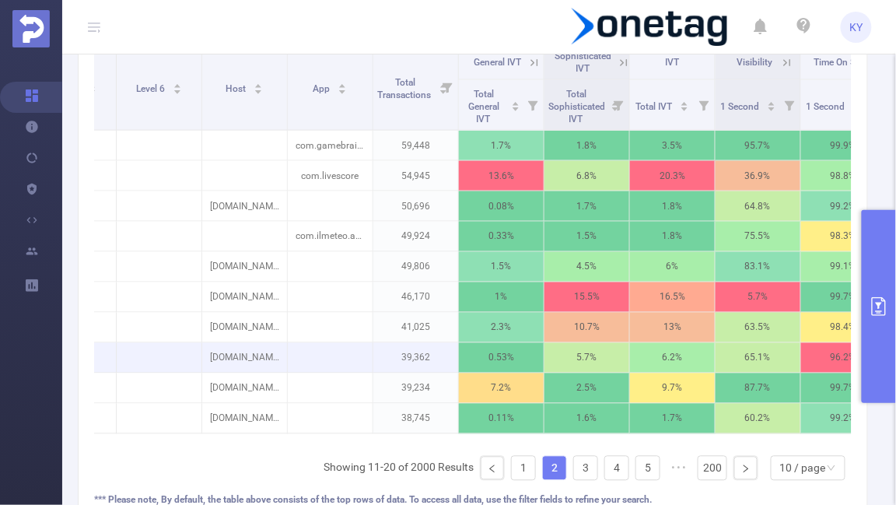
scroll to position [0, 615]
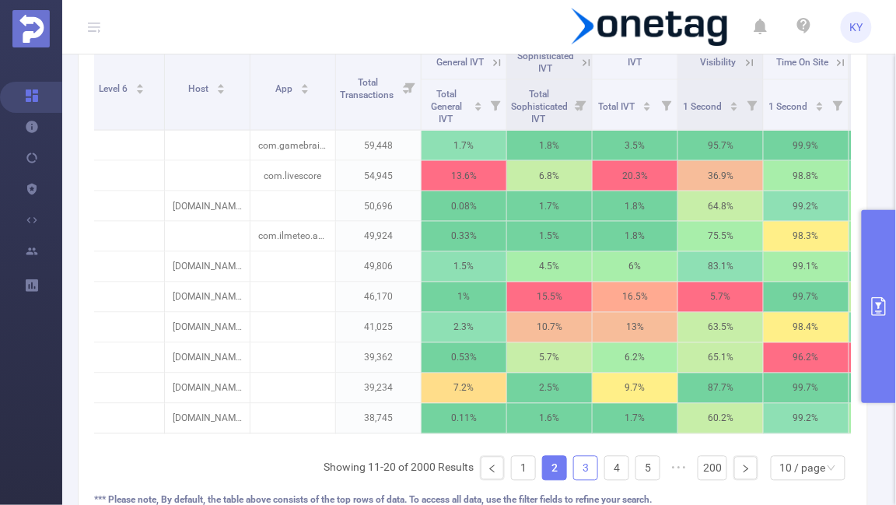
click at [594, 457] on link "3" at bounding box center [585, 468] width 23 height 23
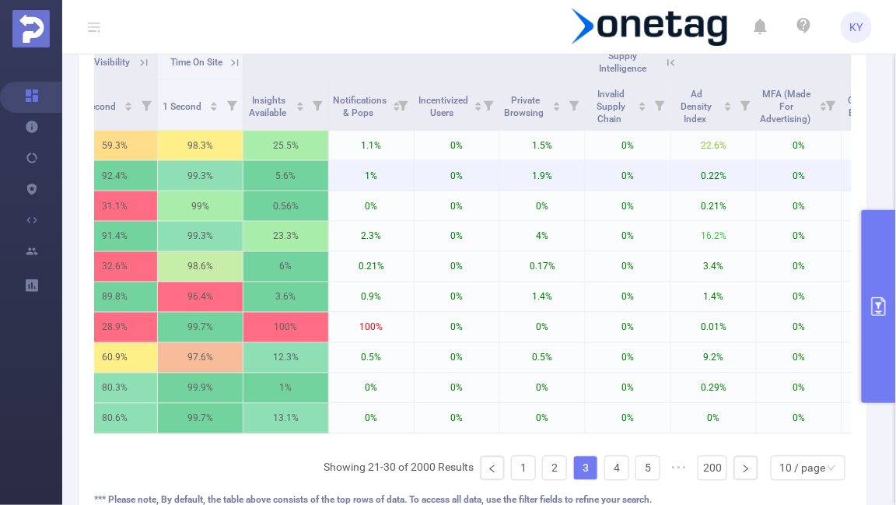
scroll to position [0, 1265]
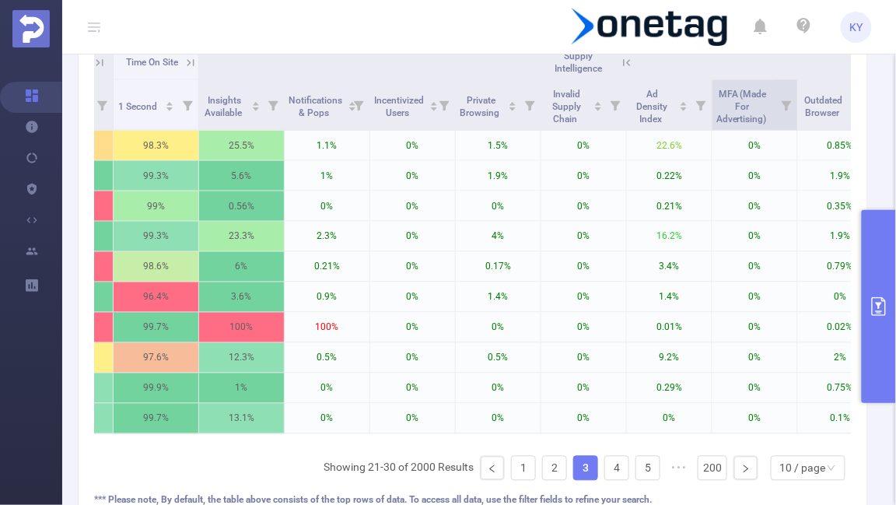
click at [787, 103] on icon at bounding box center [787, 106] width 10 height 10
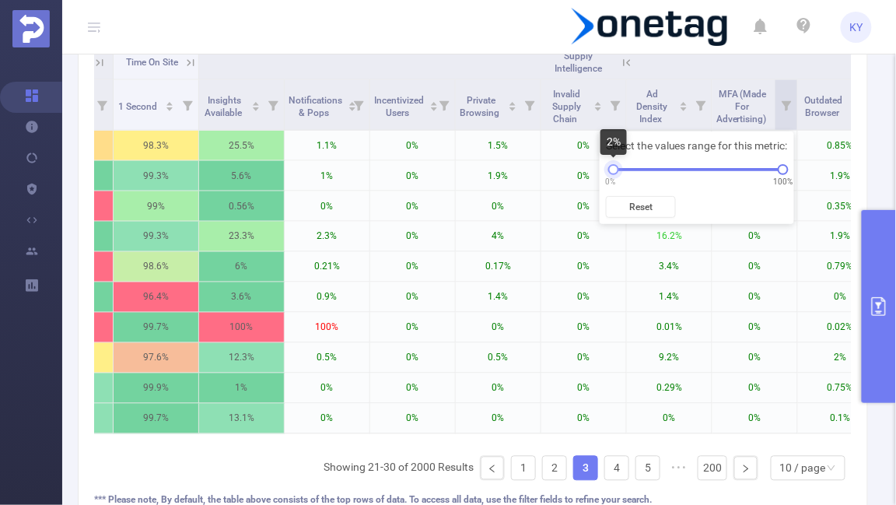
click at [615, 170] on div at bounding box center [613, 169] width 11 height 11
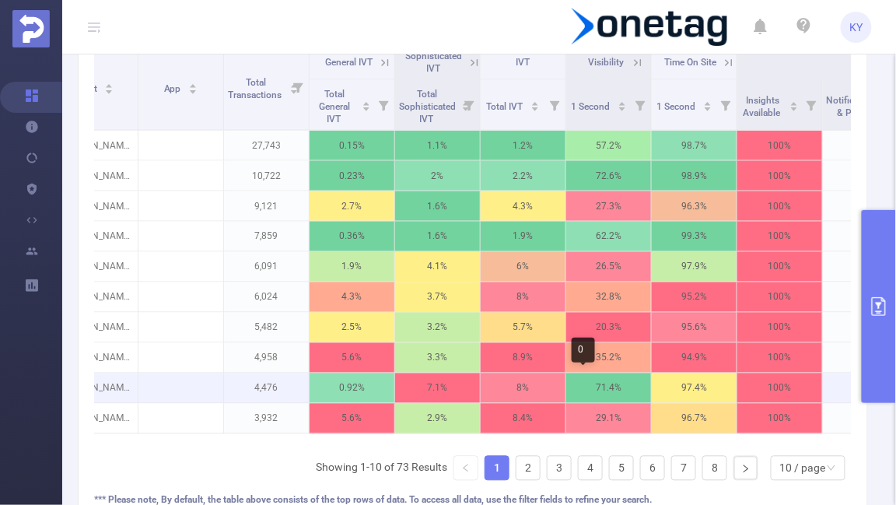
scroll to position [0, 478]
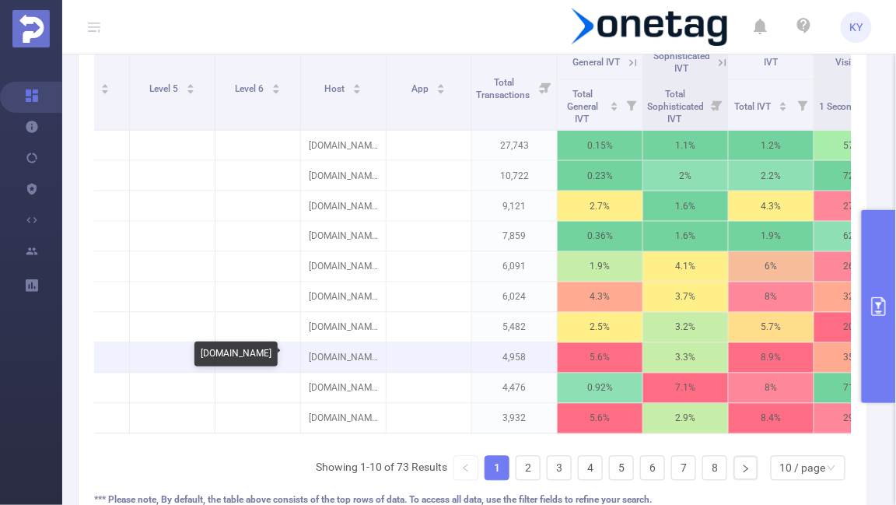
click at [338, 359] on p "[DOMAIN_NAME]" at bounding box center [343, 358] width 85 height 30
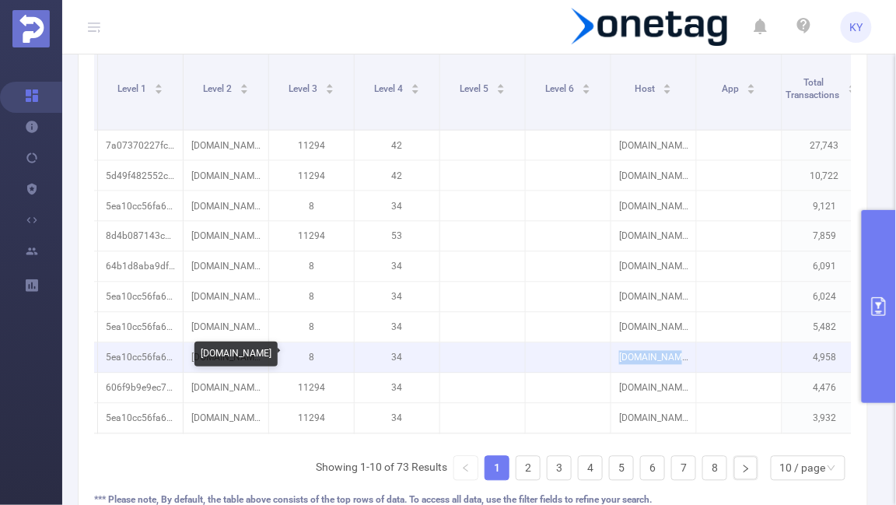
scroll to position [0, 0]
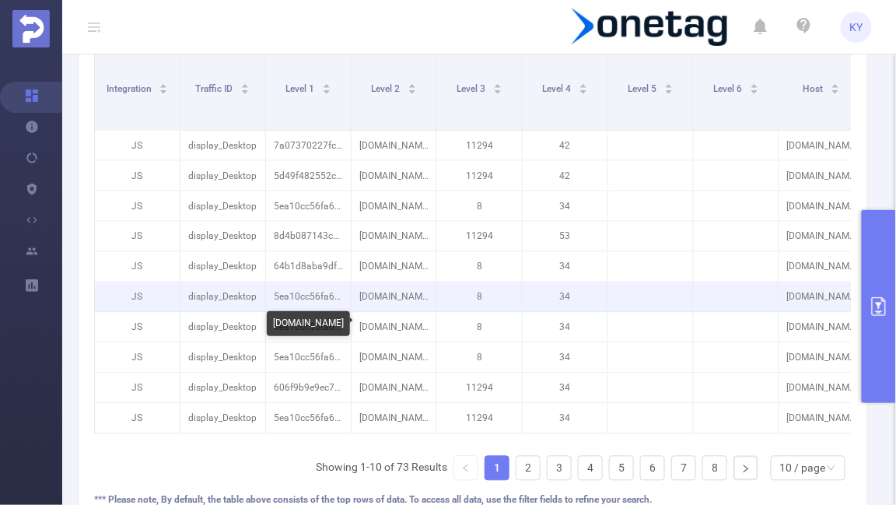
click at [406, 307] on p "[DOMAIN_NAME]" at bounding box center [394, 297] width 85 height 30
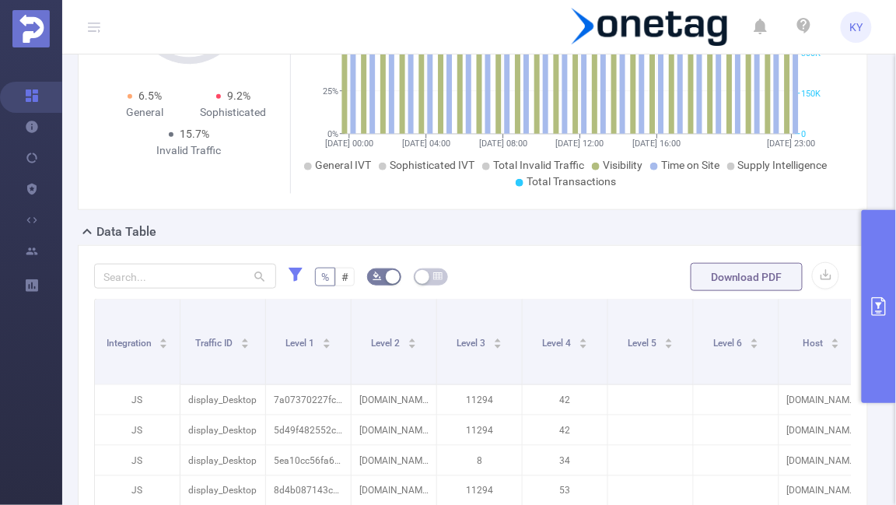
scroll to position [321, 0]
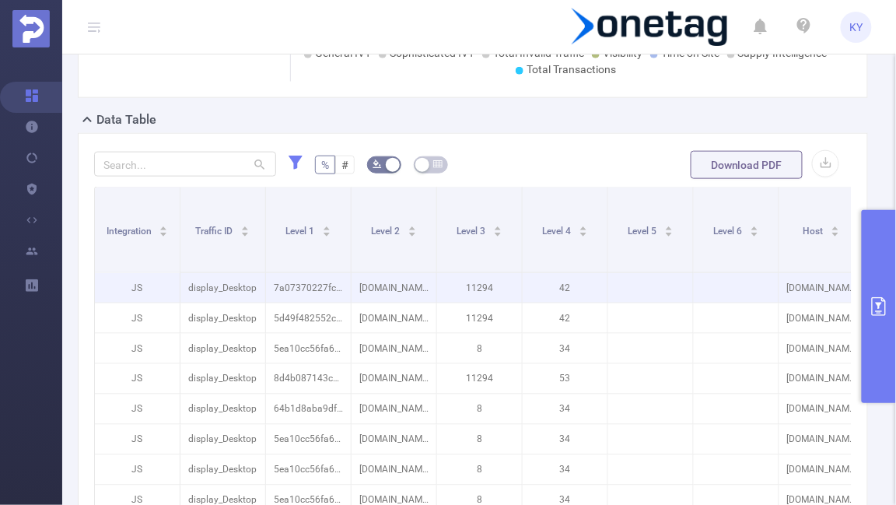
click at [245, 300] on p "display_Desktop" at bounding box center [222, 288] width 85 height 30
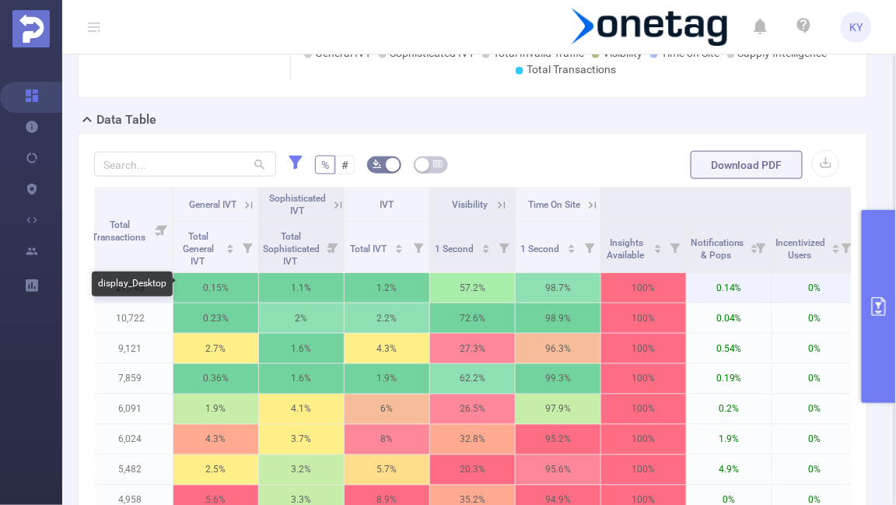
scroll to position [0, 869]
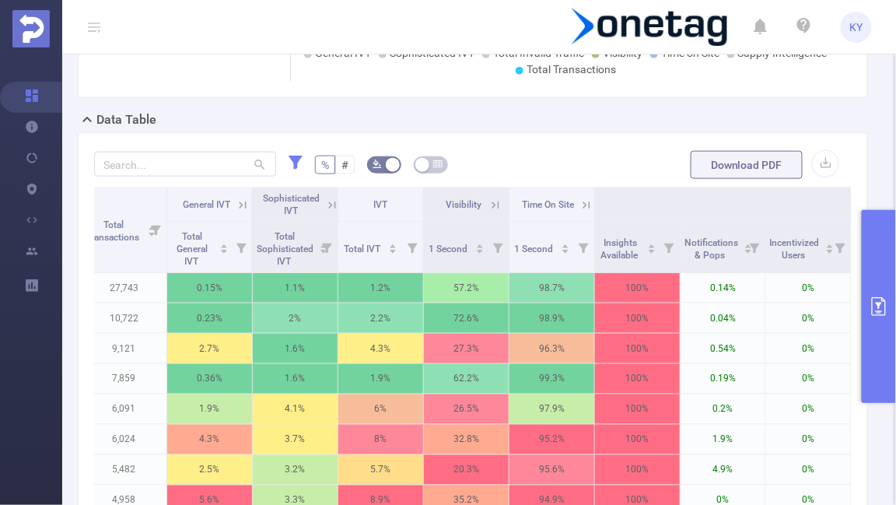
click at [436, 122] on div "Data Table" at bounding box center [479, 121] width 803 height 22
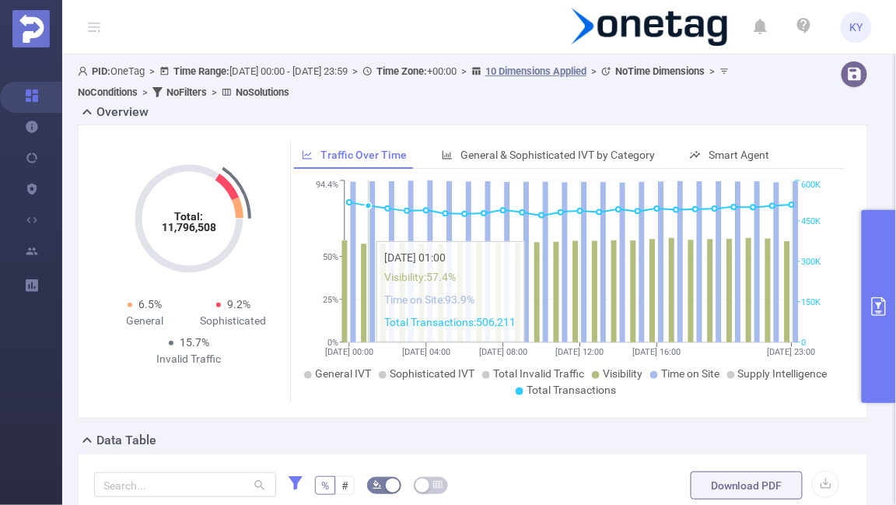
scroll to position [566, 0]
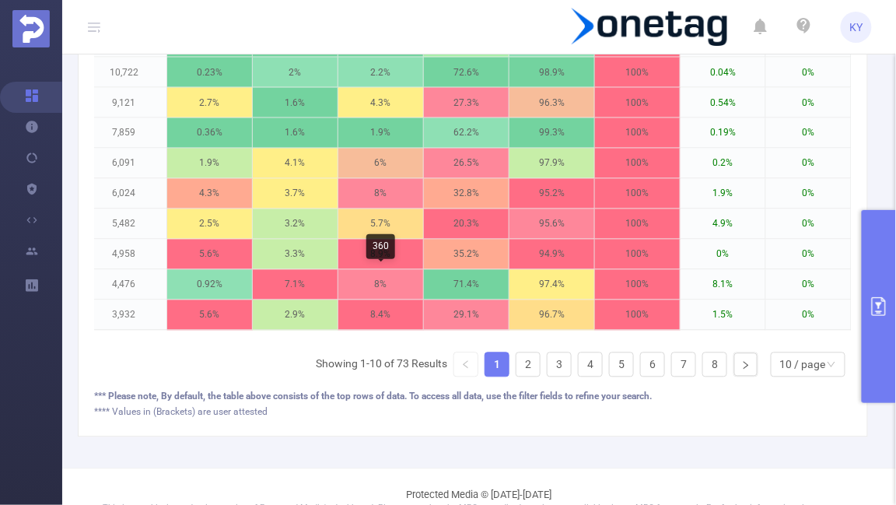
click at [386, 254] on div "360" at bounding box center [380, 246] width 29 height 25
click at [380, 286] on p "8%" at bounding box center [380, 285] width 85 height 30
copy p "%"
click at [380, 286] on p "8%" at bounding box center [380, 285] width 85 height 30
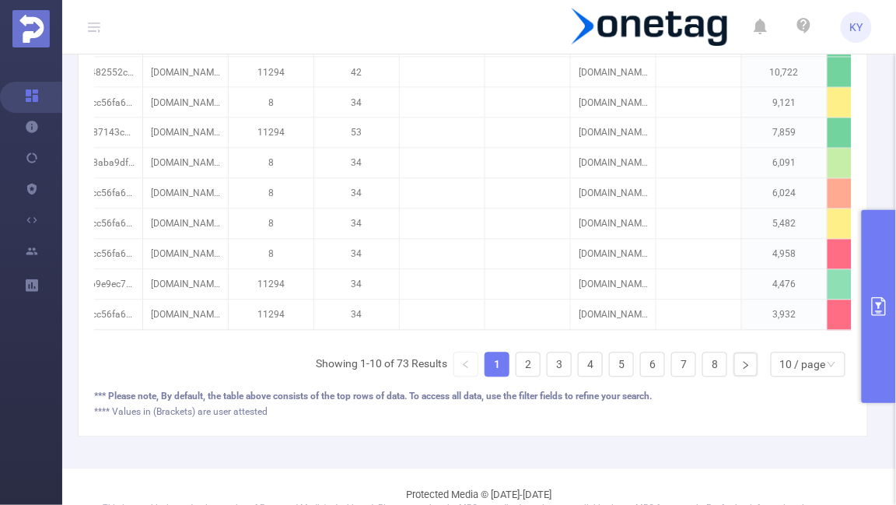
scroll to position [0, 0]
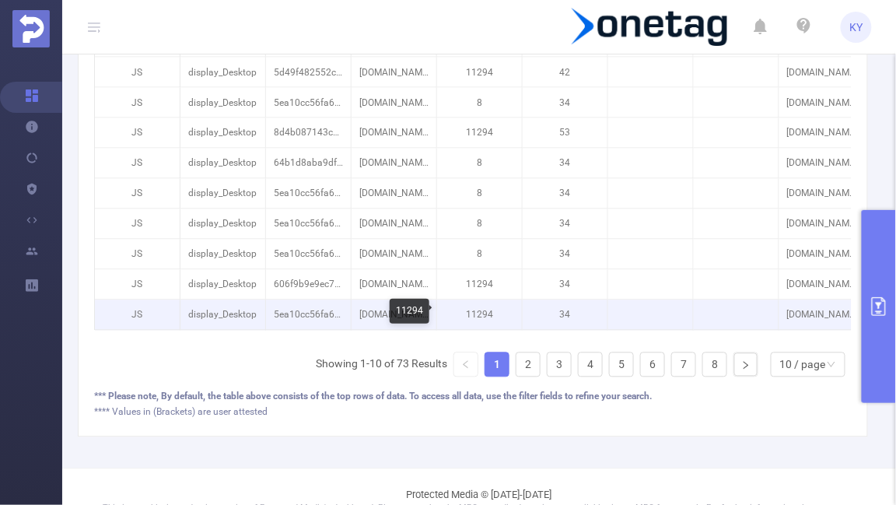
click at [480, 307] on p "11294" at bounding box center [479, 315] width 85 height 30
drag, startPoint x: 484, startPoint y: 314, endPoint x: 475, endPoint y: 314, distance: 9.3
click at [475, 314] on p "11294" at bounding box center [479, 315] width 85 height 30
copy p "2"
click at [475, 314] on p "11294" at bounding box center [479, 315] width 85 height 30
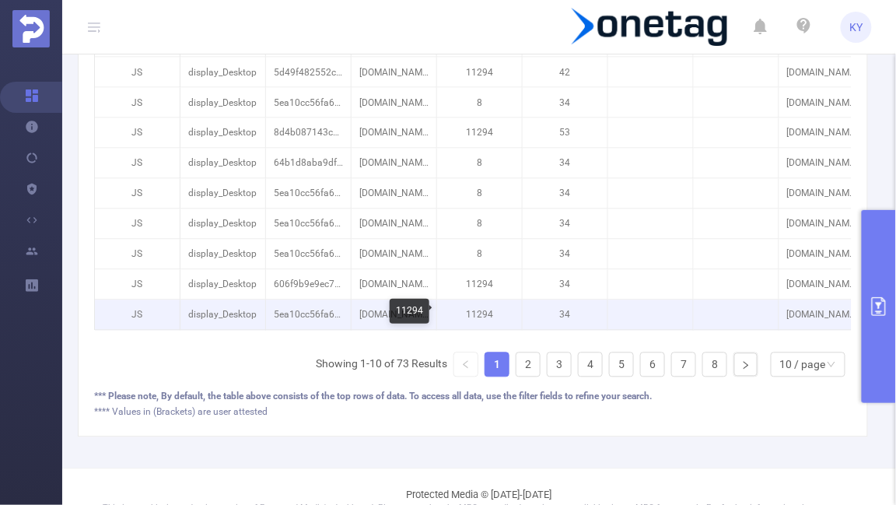
scroll to position [414, 0]
